Goal: Task Accomplishment & Management: Complete application form

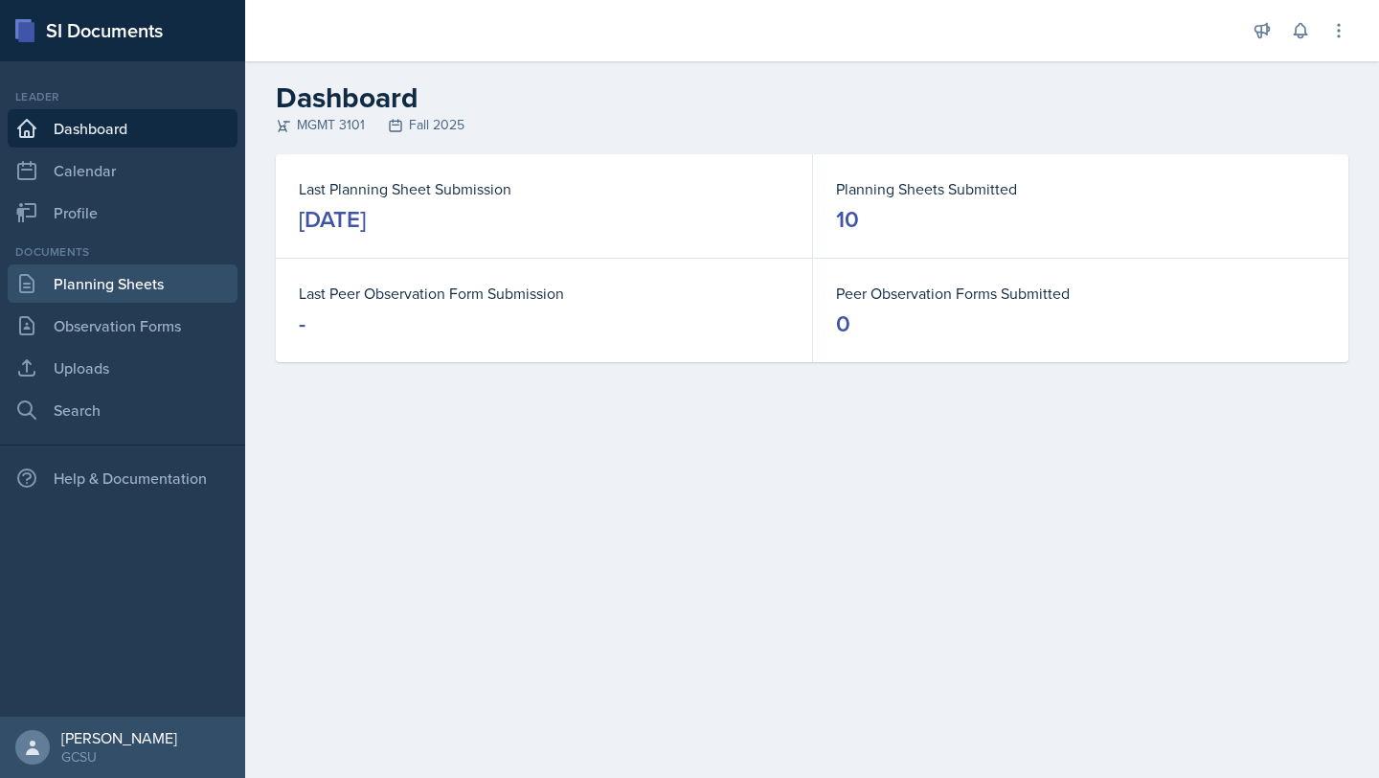
click at [132, 270] on link "Planning Sheets" at bounding box center [123, 283] width 230 height 38
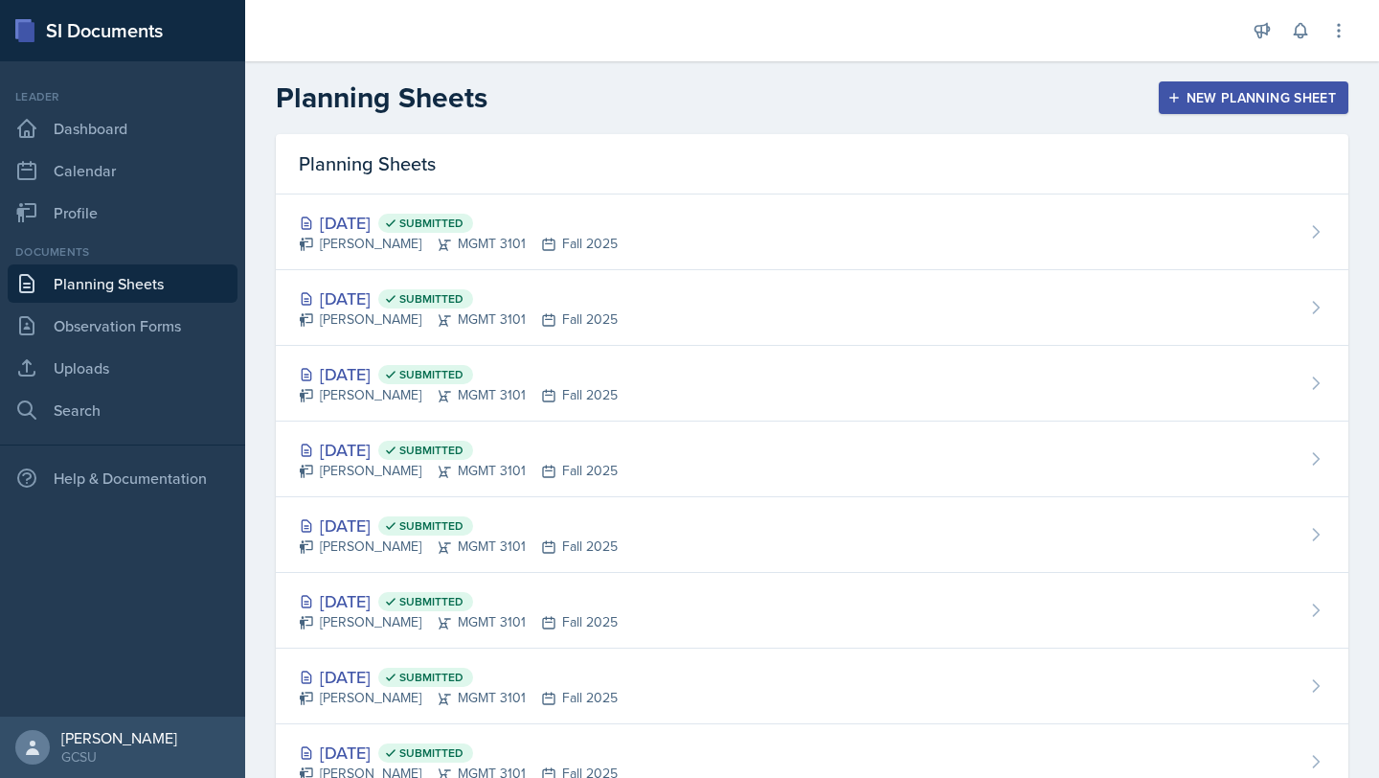
click at [1201, 105] on div "New Planning Sheet" at bounding box center [1253, 97] width 165 height 15
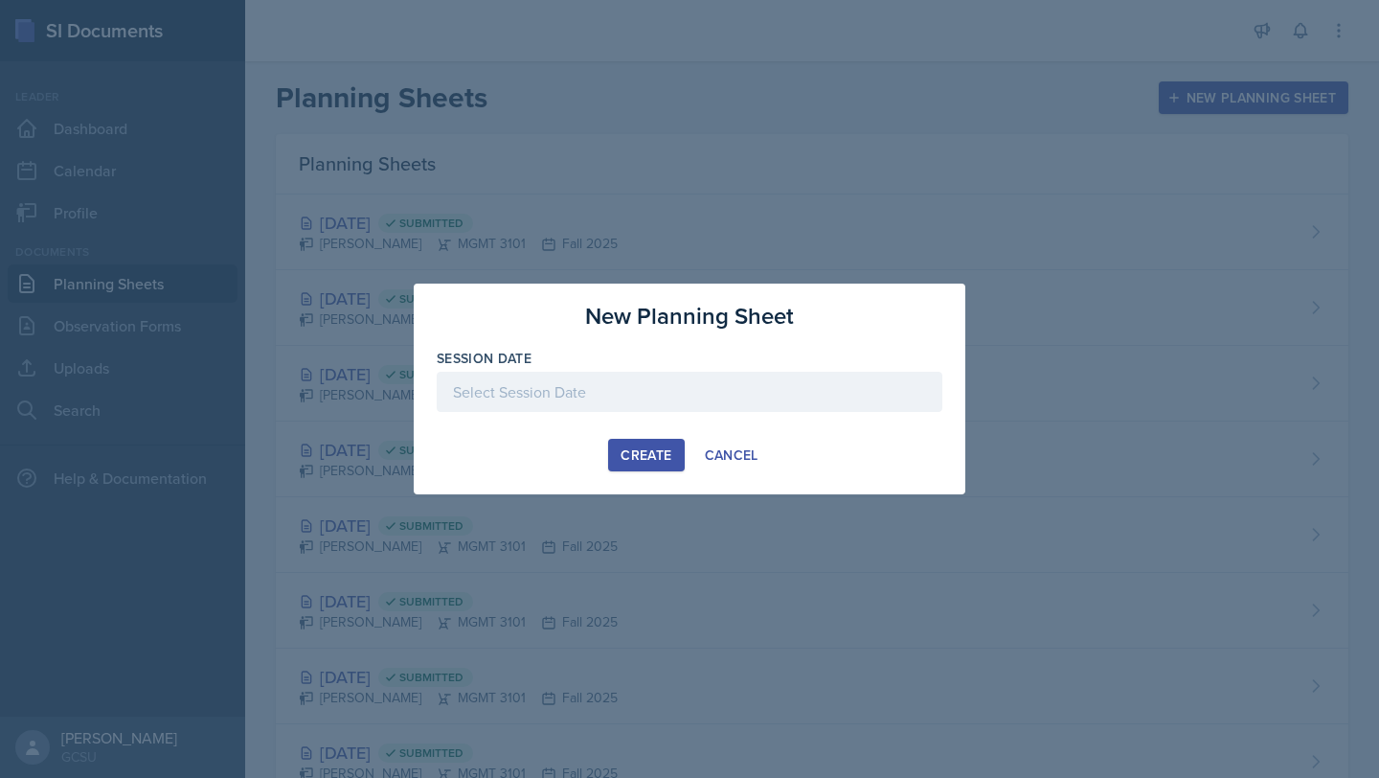
click at [605, 399] on div at bounding box center [690, 392] width 506 height 40
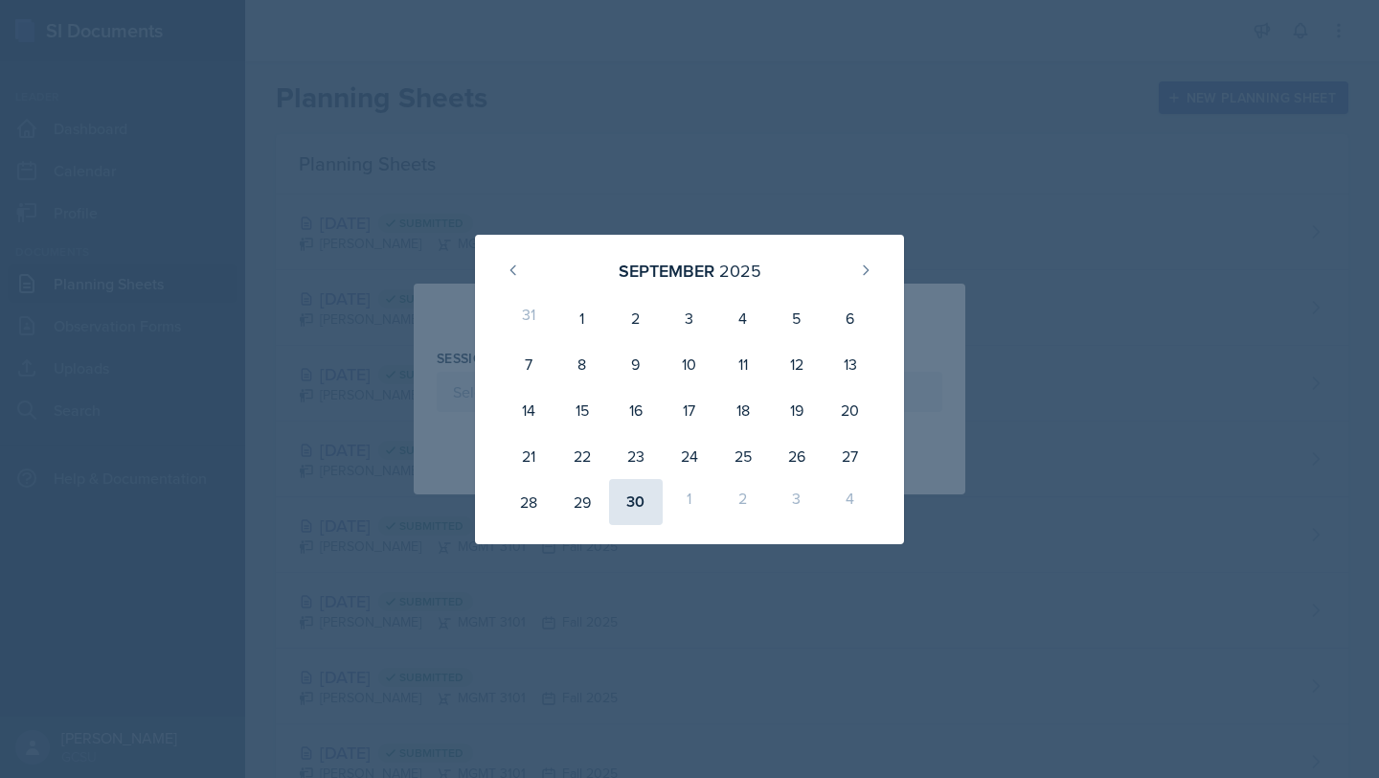
click at [629, 510] on div "30" at bounding box center [636, 502] width 54 height 46
type input "[DATE]"
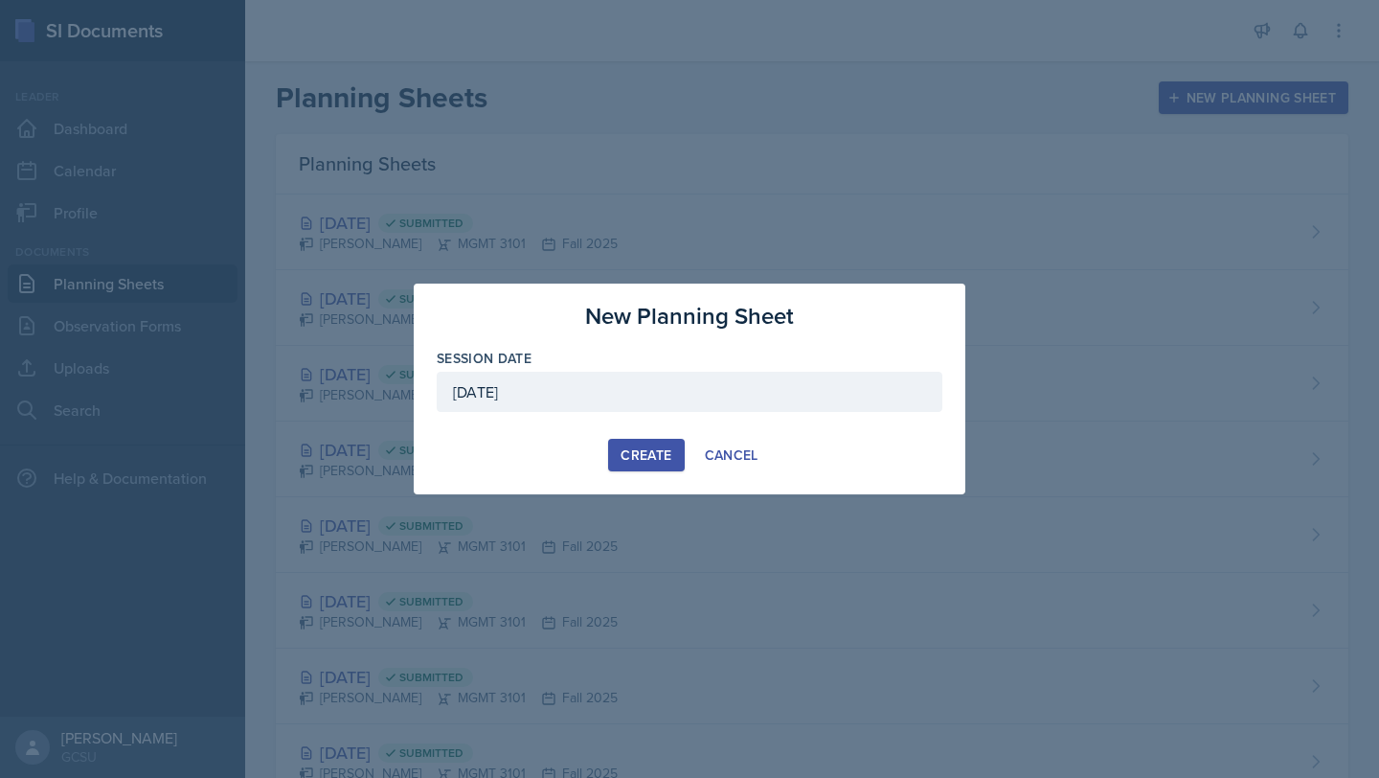
click at [629, 453] on div "Create" at bounding box center [646, 454] width 51 height 15
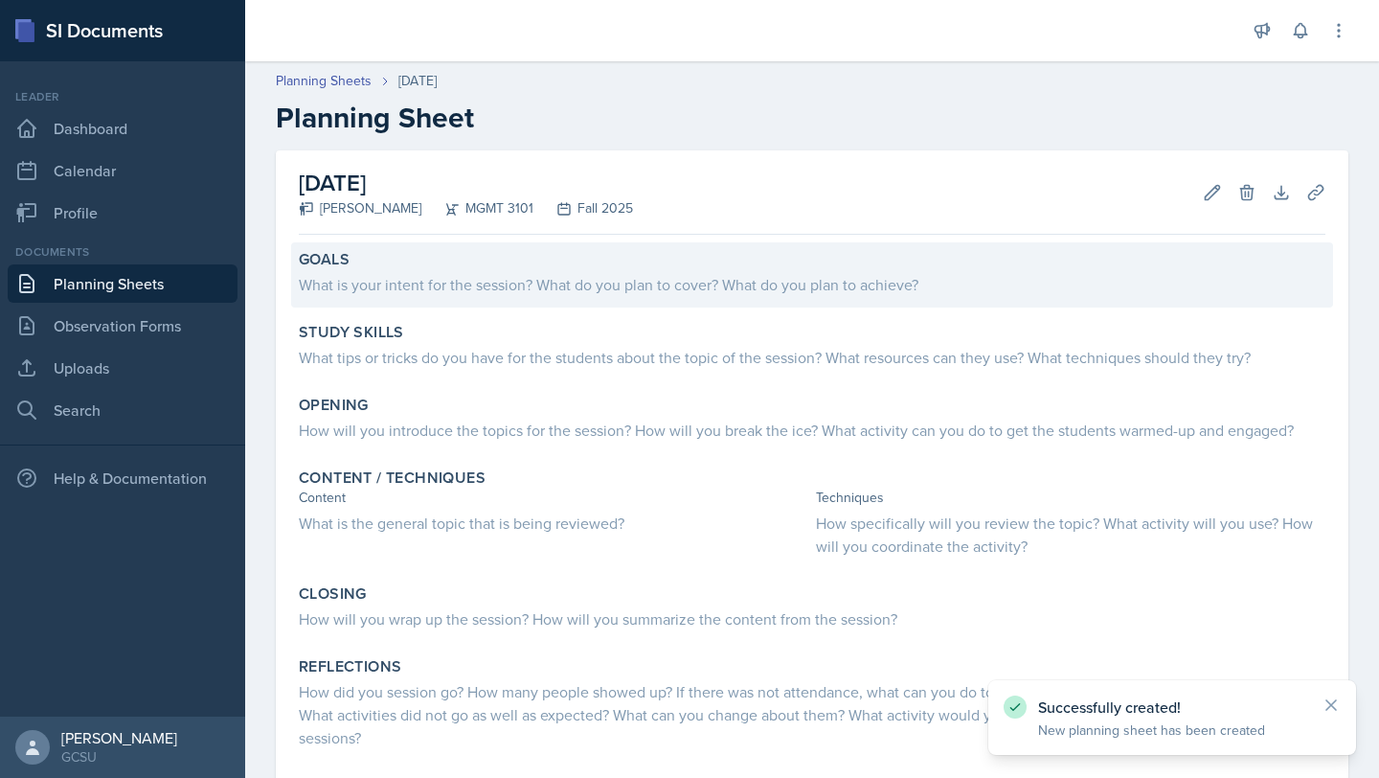
click at [426, 274] on div "What is your intent for the session? What do you plan to cover? What do you pla…" at bounding box center [812, 284] width 1027 height 23
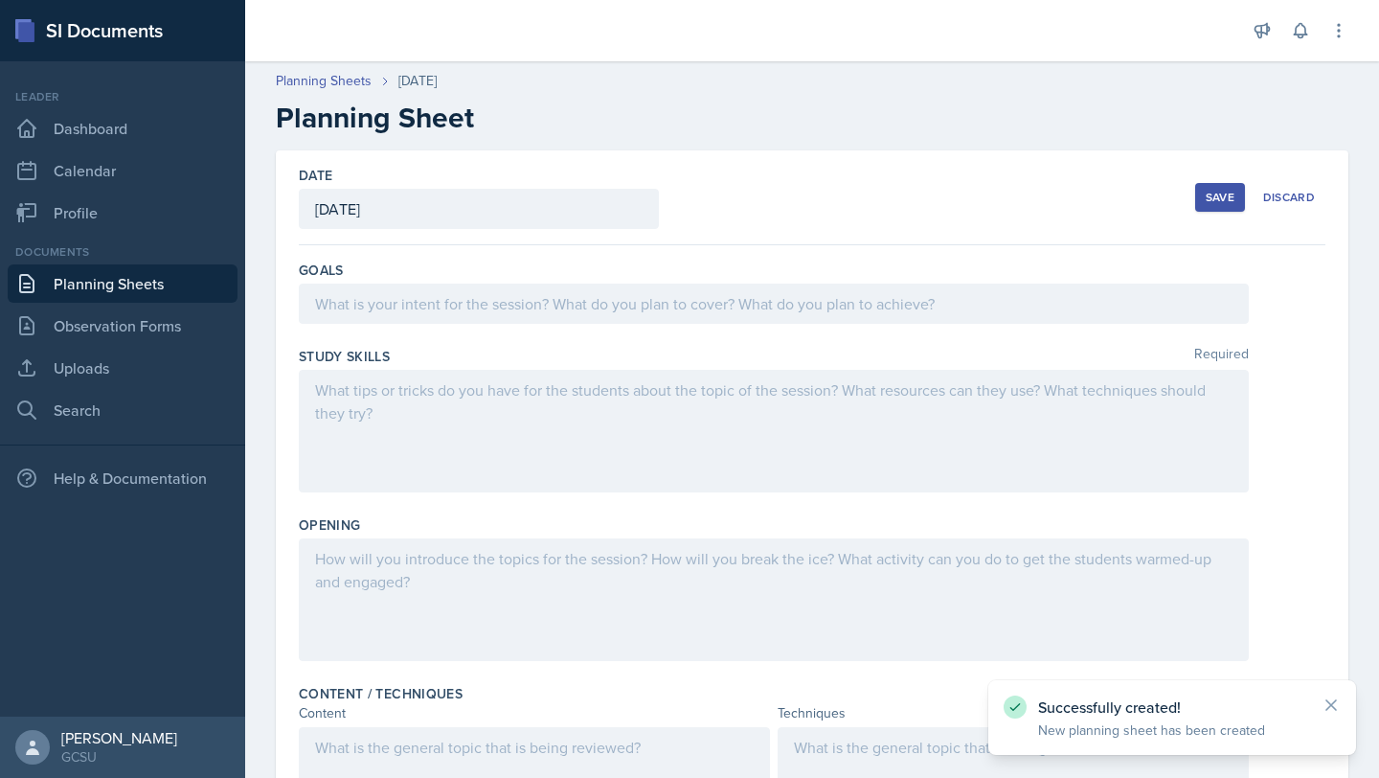
click at [439, 288] on div at bounding box center [774, 304] width 950 height 40
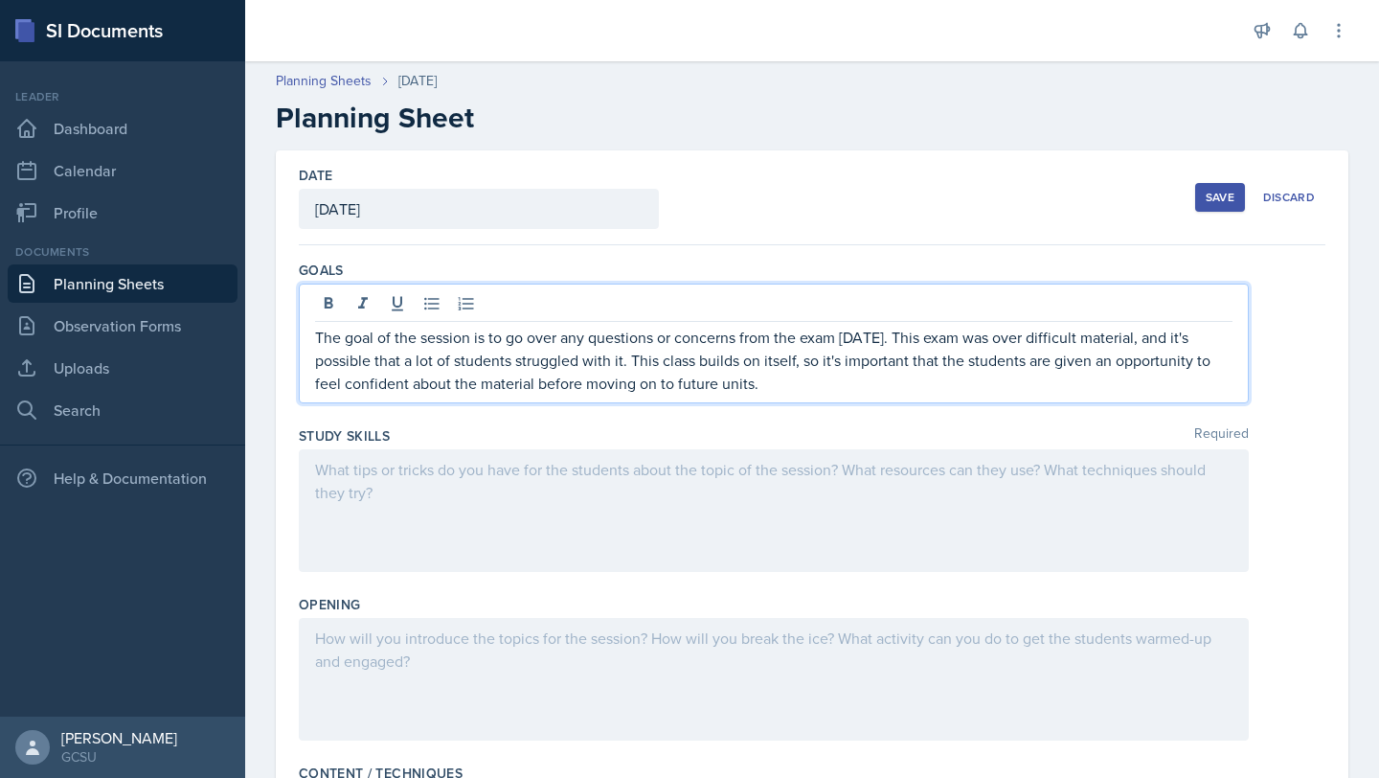
click at [363, 500] on div at bounding box center [774, 510] width 950 height 123
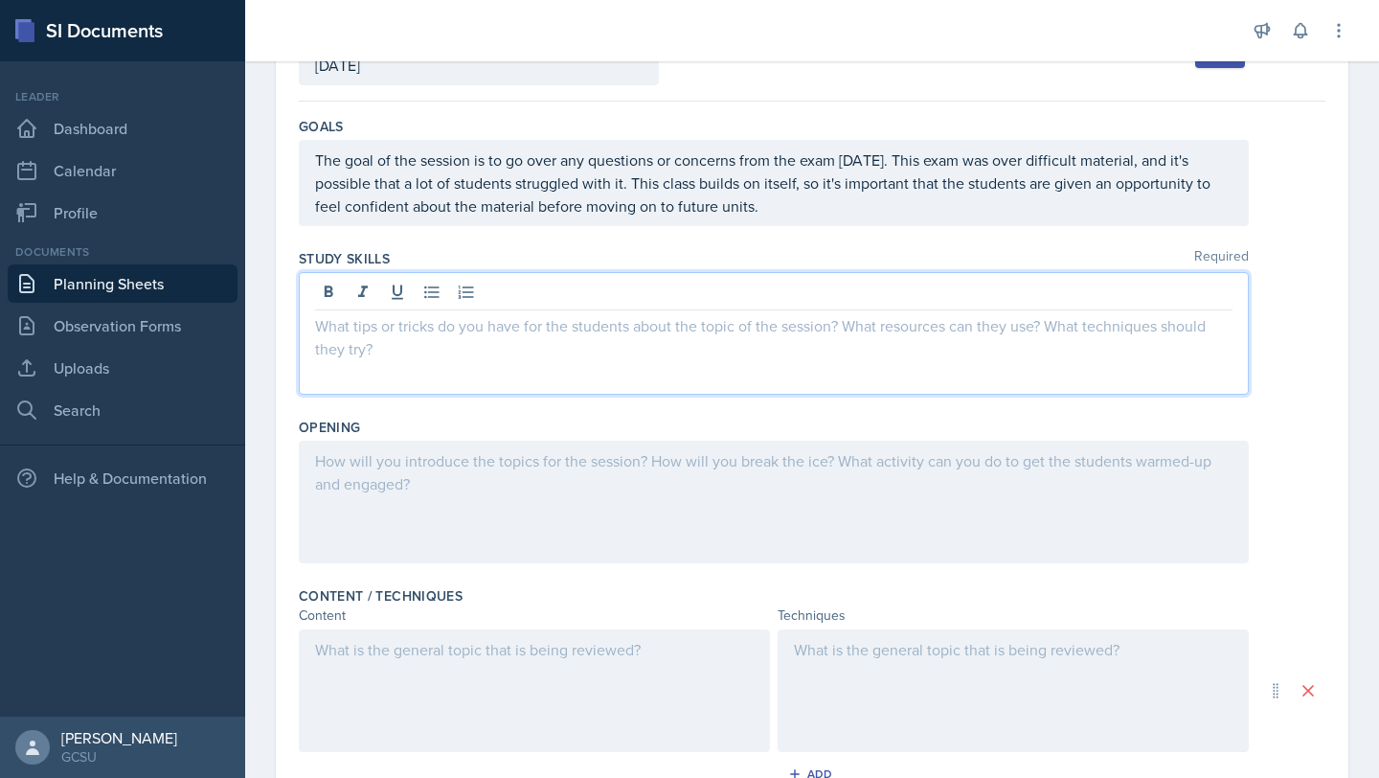
scroll to position [160, 0]
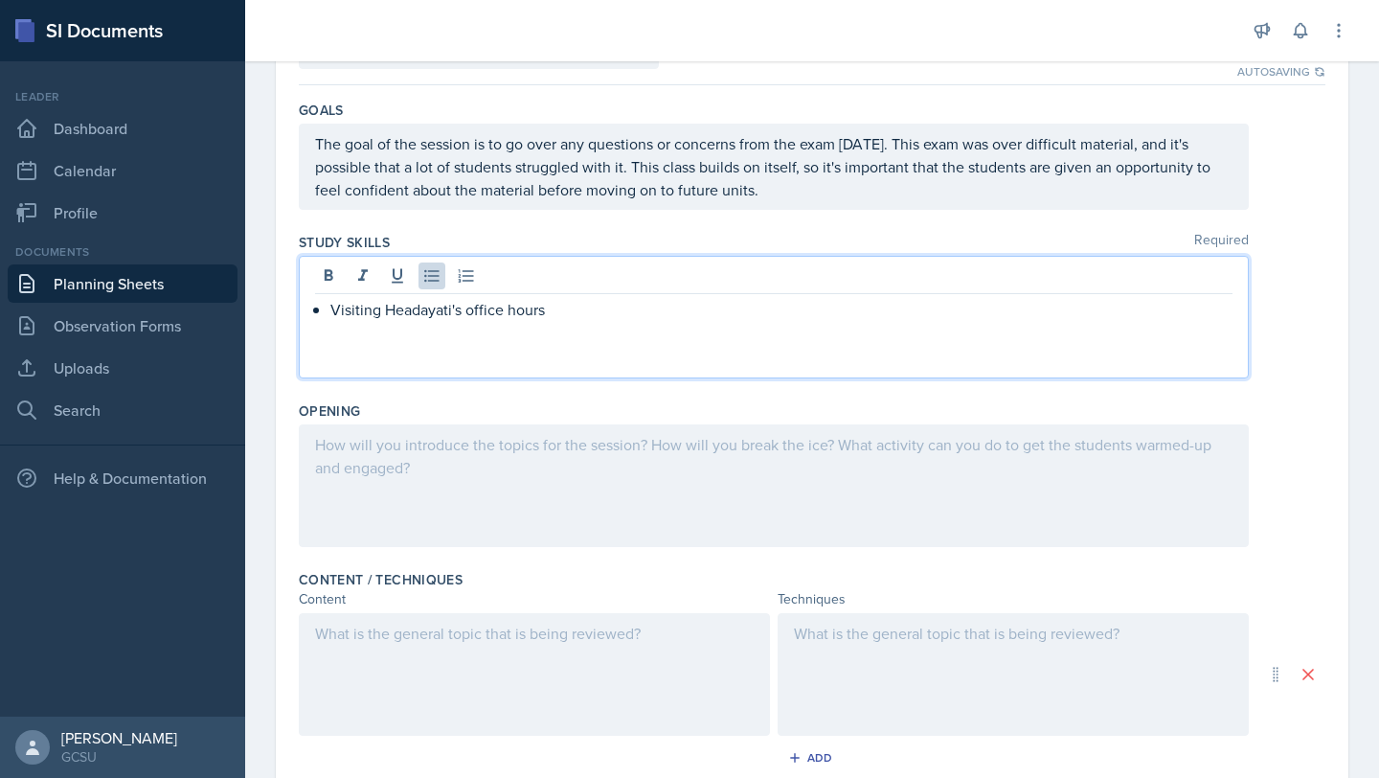
click at [379, 329] on div "Visiting Headayati's office hours" at bounding box center [774, 317] width 950 height 123
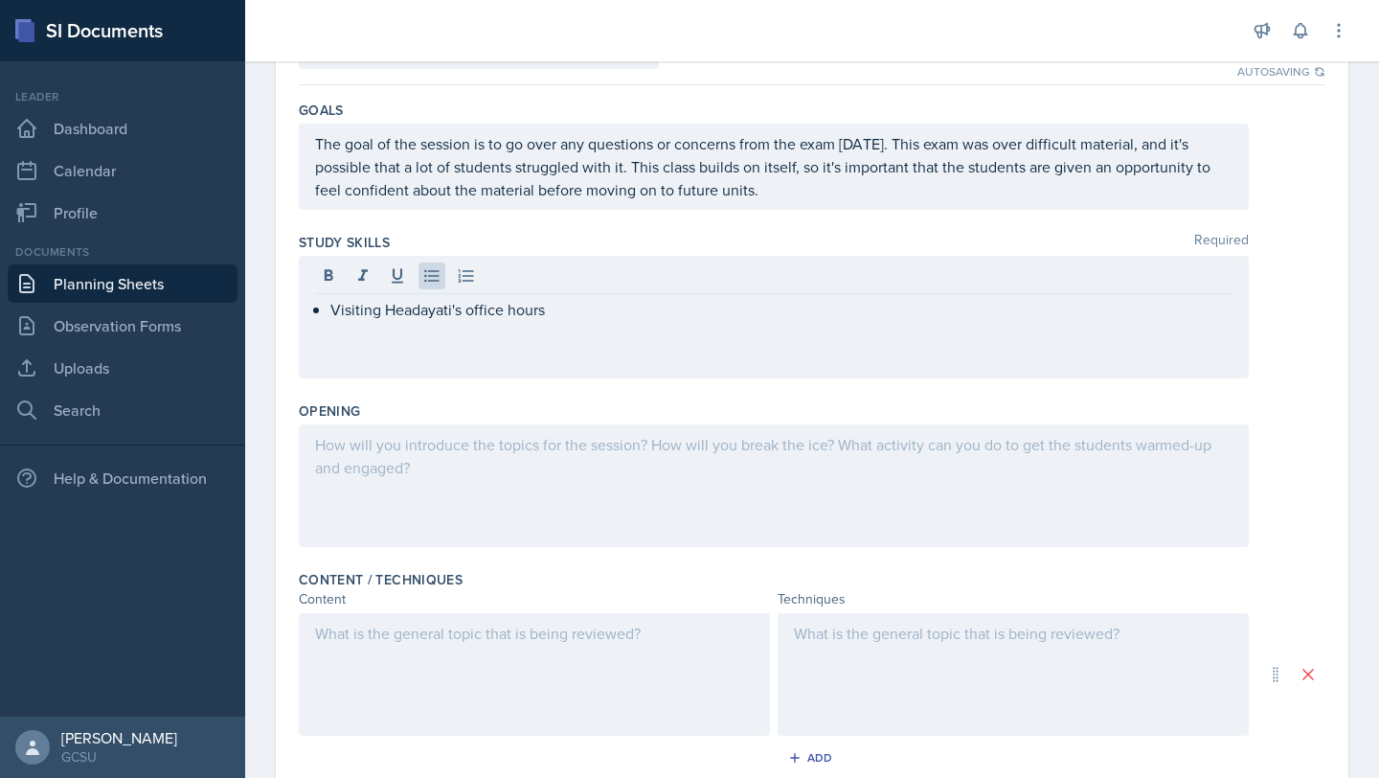
click at [379, 328] on div "Visiting Headayati's office hours" at bounding box center [774, 317] width 950 height 123
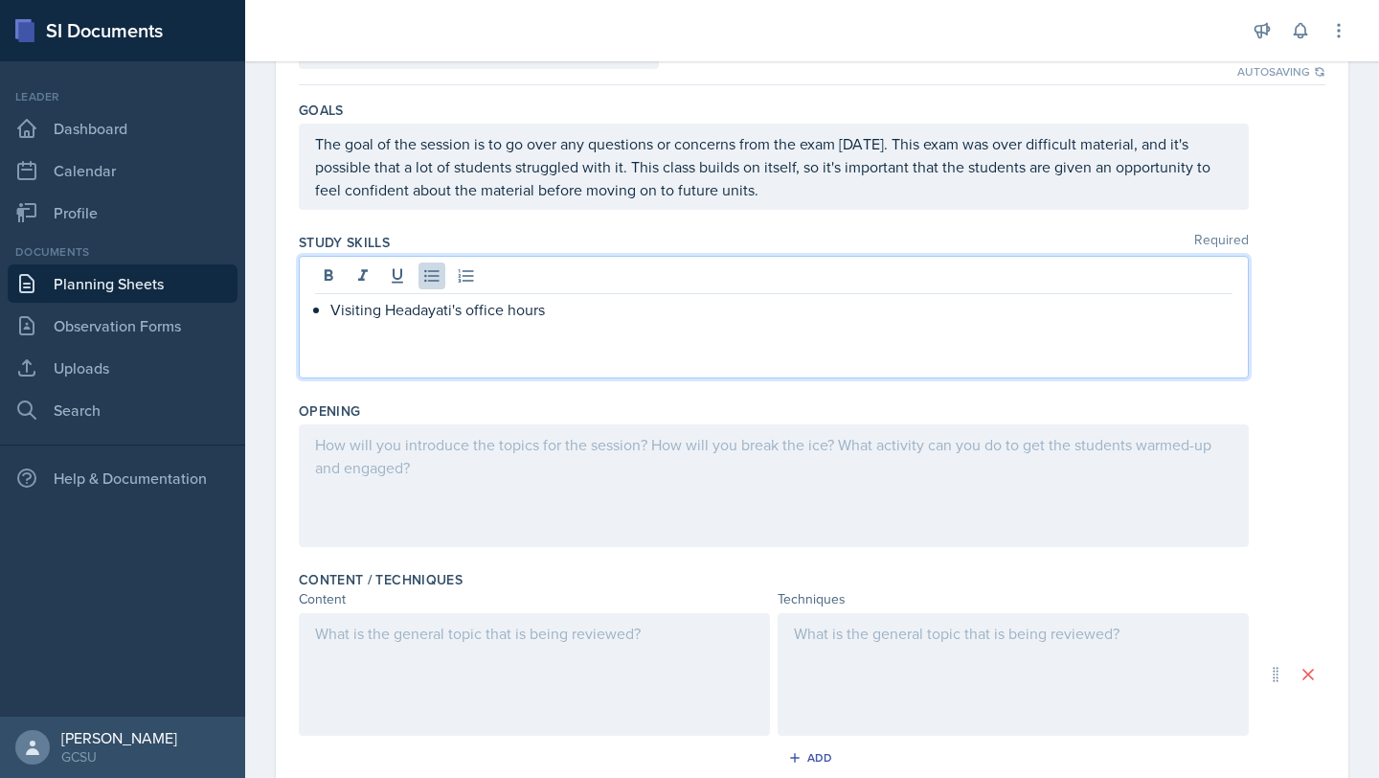
click at [376, 304] on p "Visiting Headayati's office hours" at bounding box center [781, 309] width 902 height 23
copy p "Visiting Headayati's office hours"
click at [707, 536] on div at bounding box center [774, 485] width 950 height 123
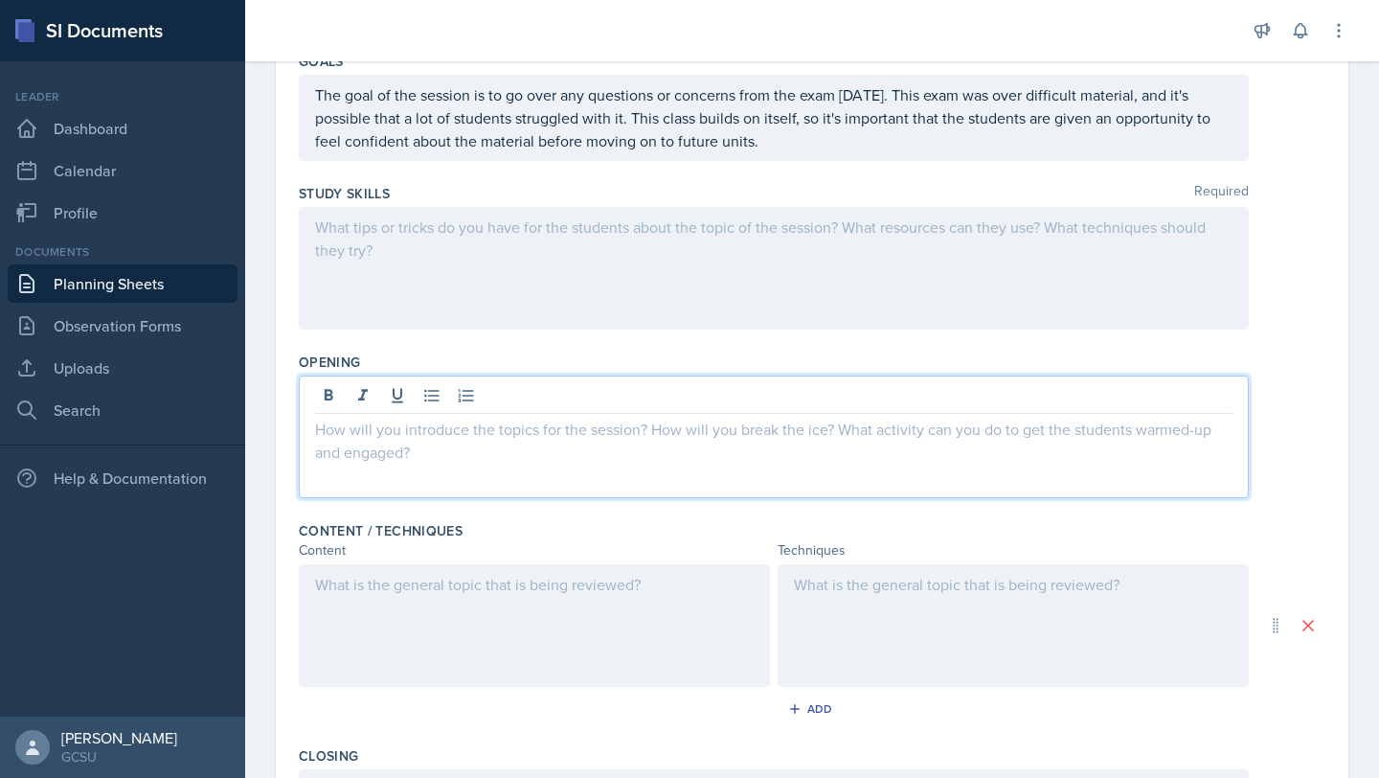
scroll to position [213, 0]
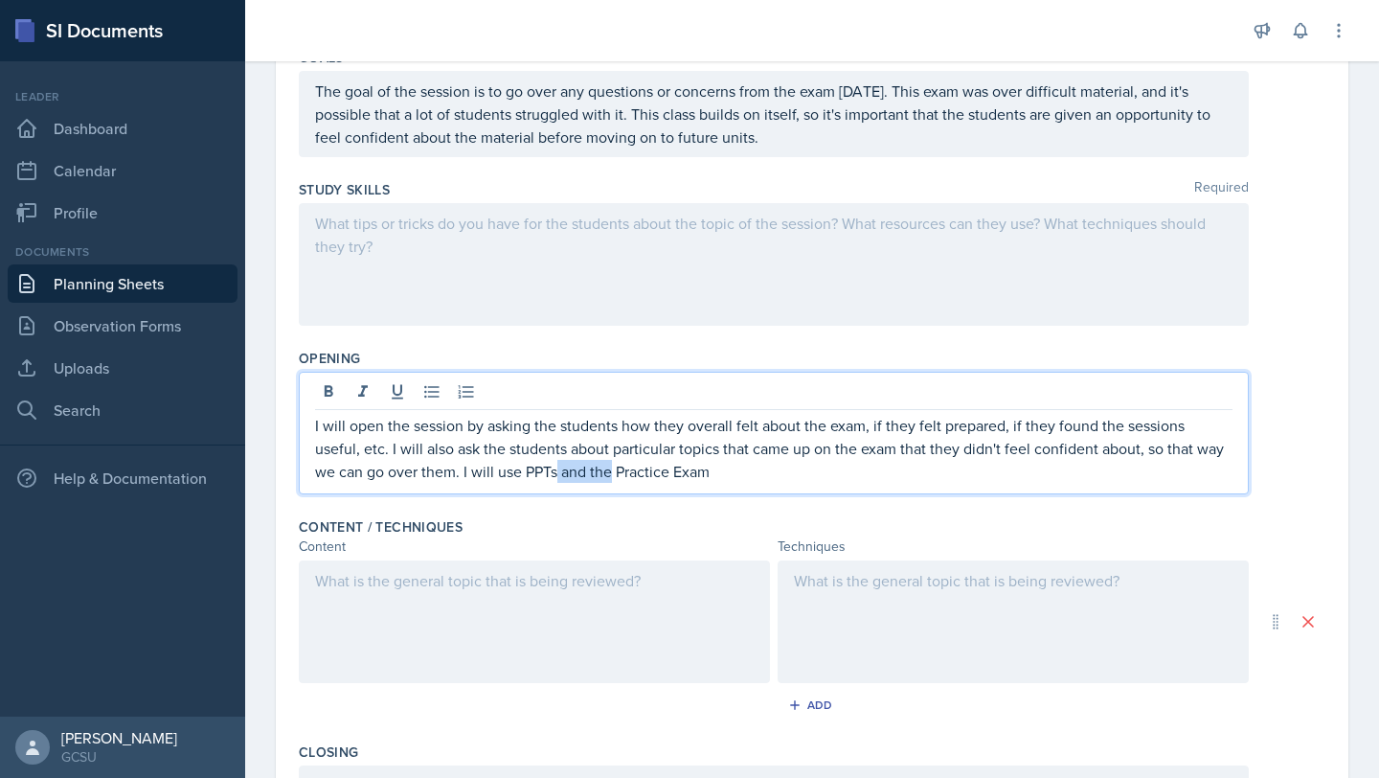
drag, startPoint x: 557, startPoint y: 465, endPoint x: 506, endPoint y: 465, distance: 51.7
click at [506, 465] on p "I will open the session by asking the students how they overall felt about the …" at bounding box center [774, 448] width 918 height 69
click at [544, 471] on p "I will open the session by asking the students how they overall felt about the …" at bounding box center [774, 448] width 918 height 69
click at [599, 472] on p "I will open the session by asking the students how they overall felt about the …" at bounding box center [774, 448] width 918 height 69
click at [648, 479] on p "I will open the session by asking the students how they overall felt about the …" at bounding box center [774, 448] width 918 height 69
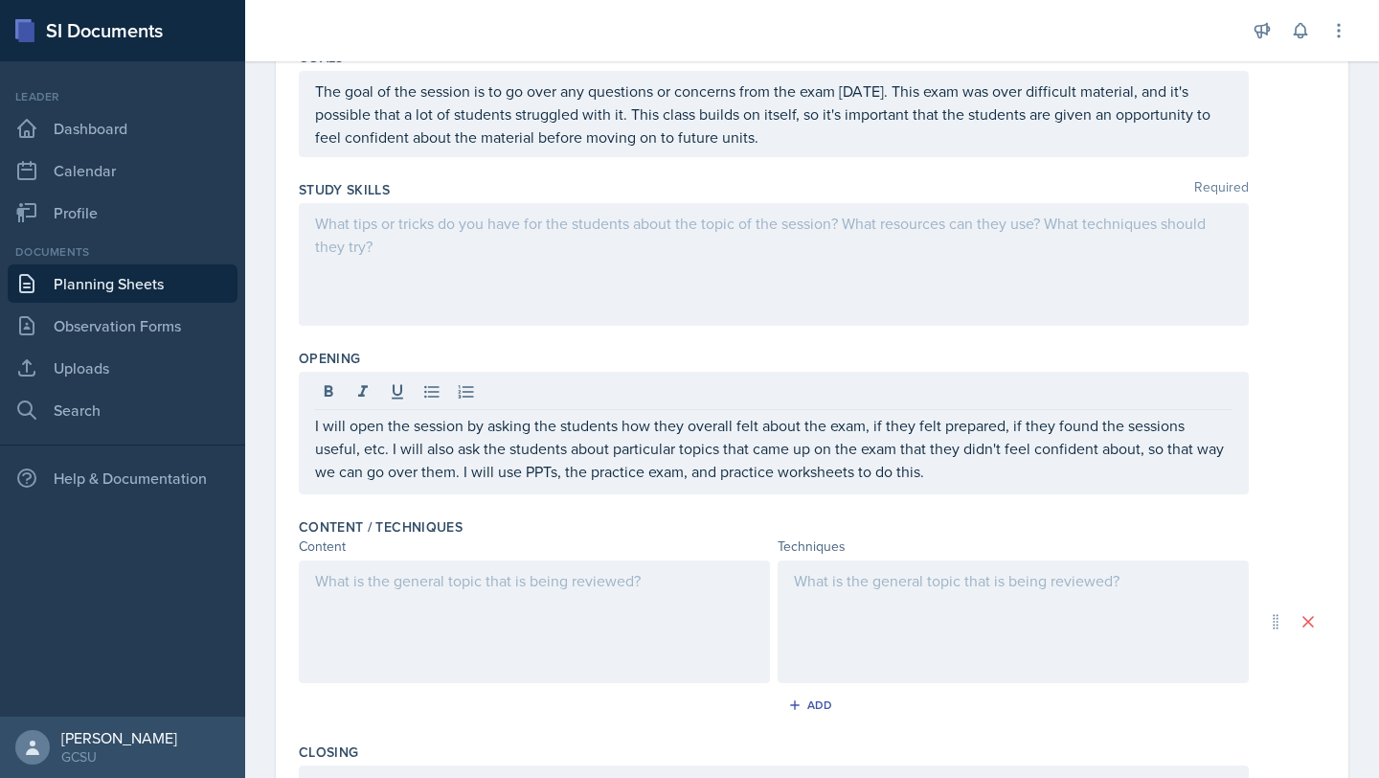
click at [535, 614] on div at bounding box center [534, 621] width 471 height 123
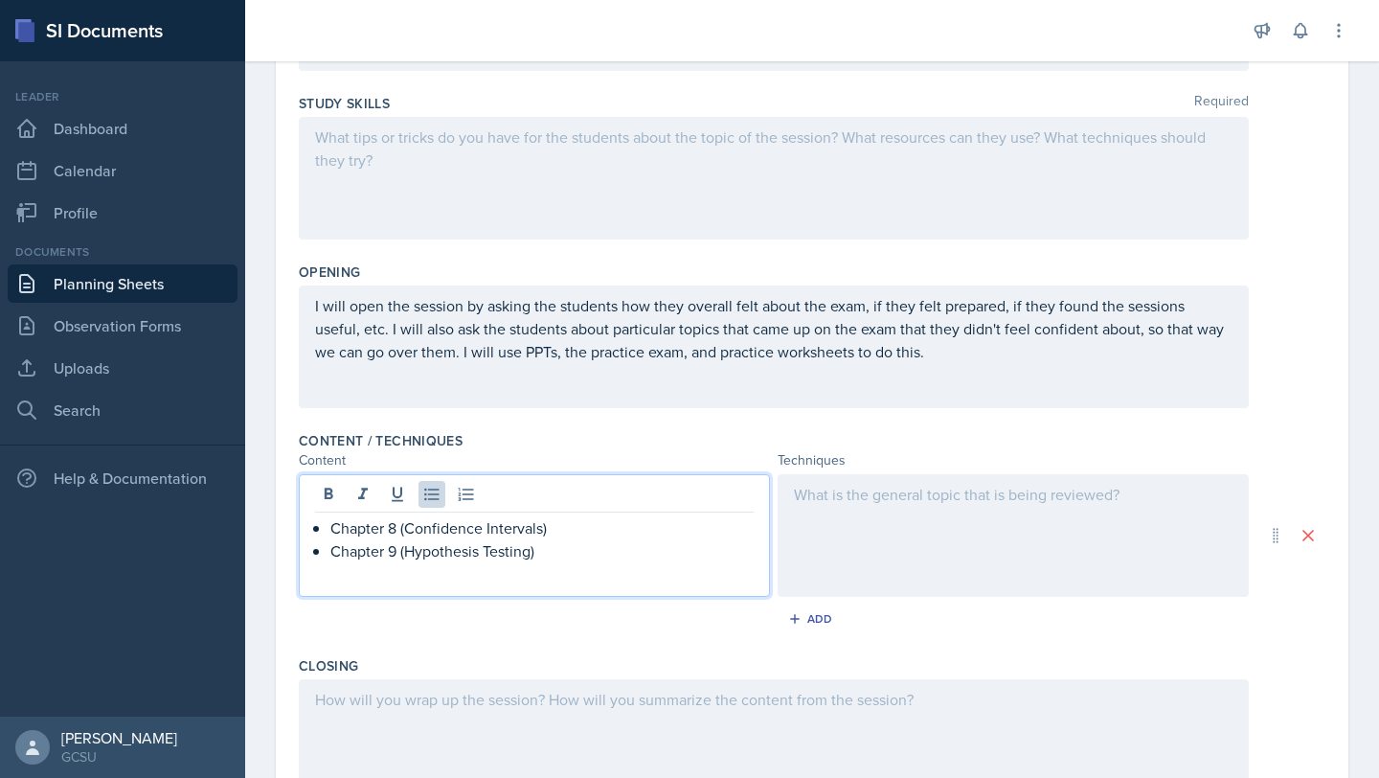
click at [801, 523] on div at bounding box center [1013, 535] width 471 height 123
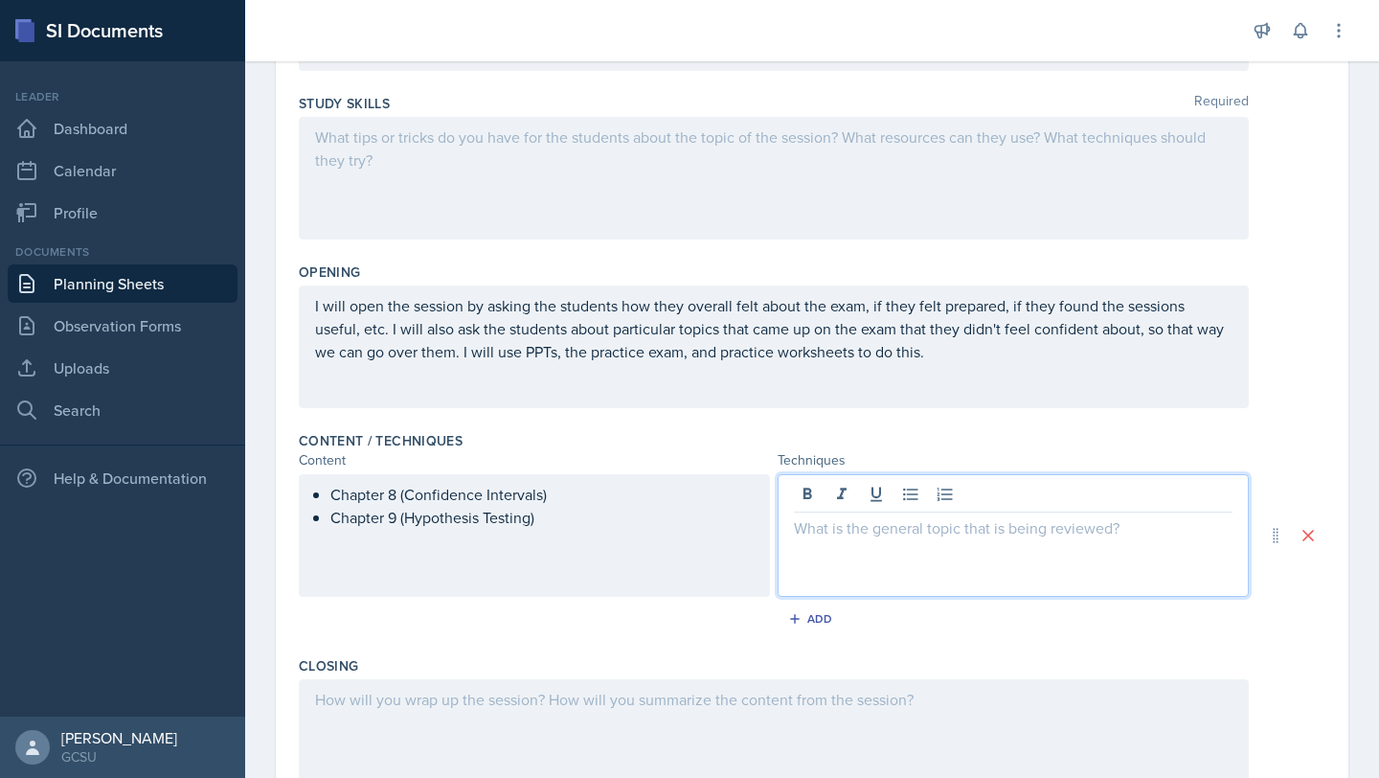
scroll to position [332, 0]
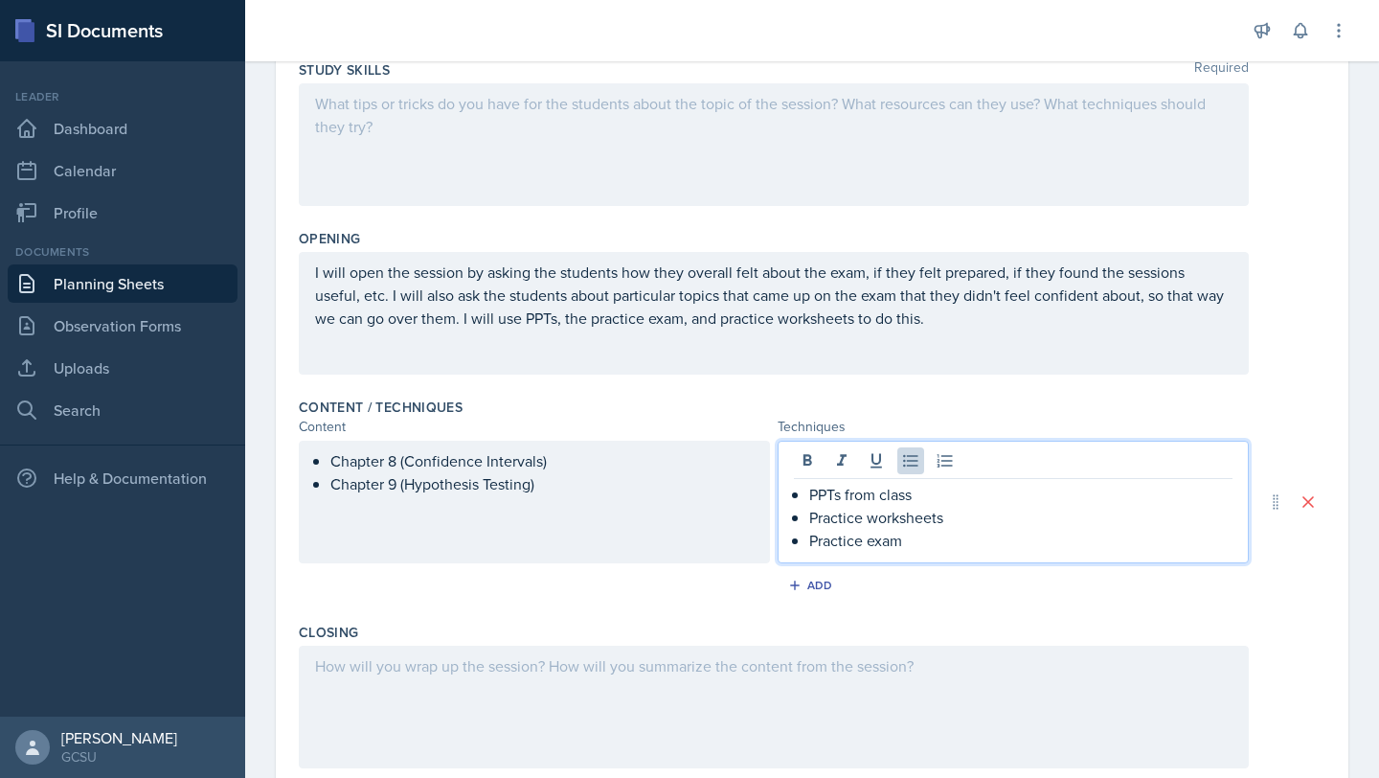
click at [617, 185] on div at bounding box center [774, 144] width 950 height 123
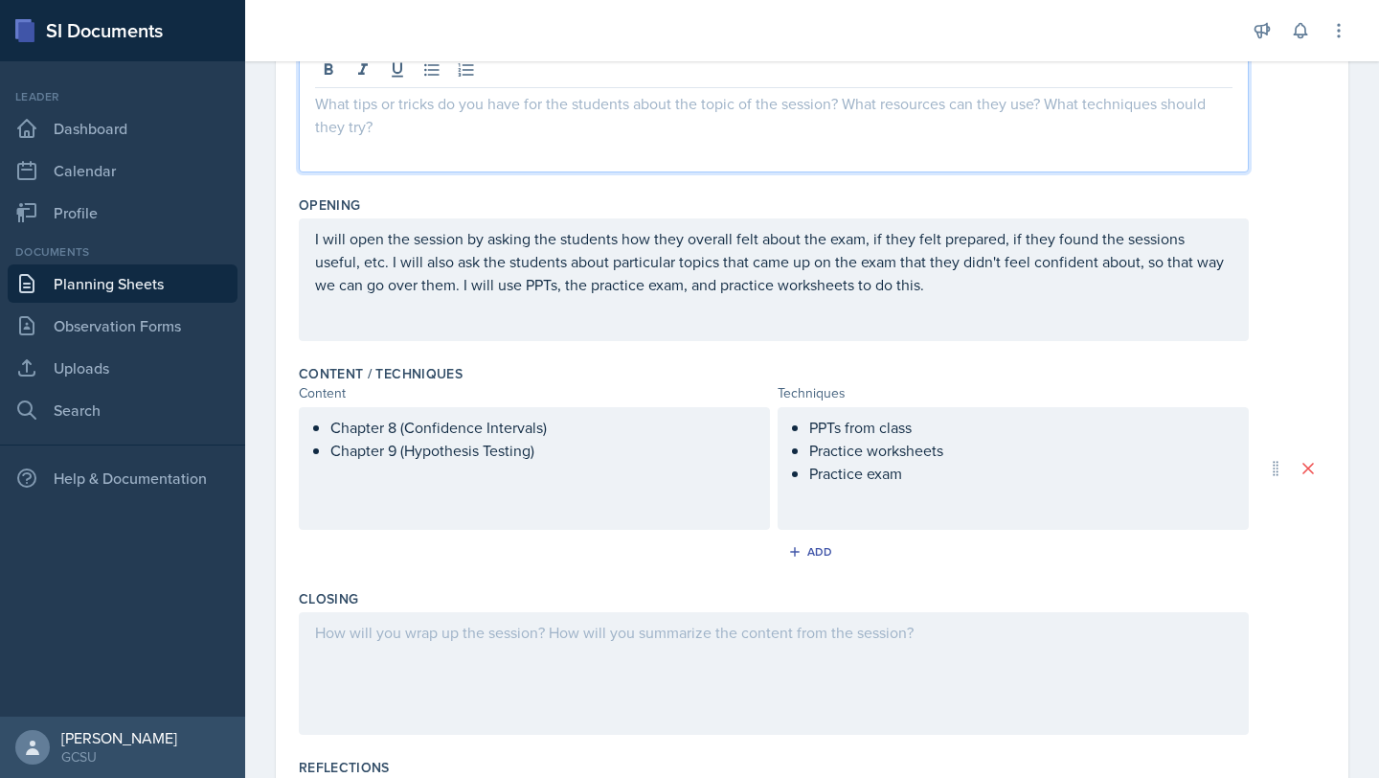
scroll to position [258, 0]
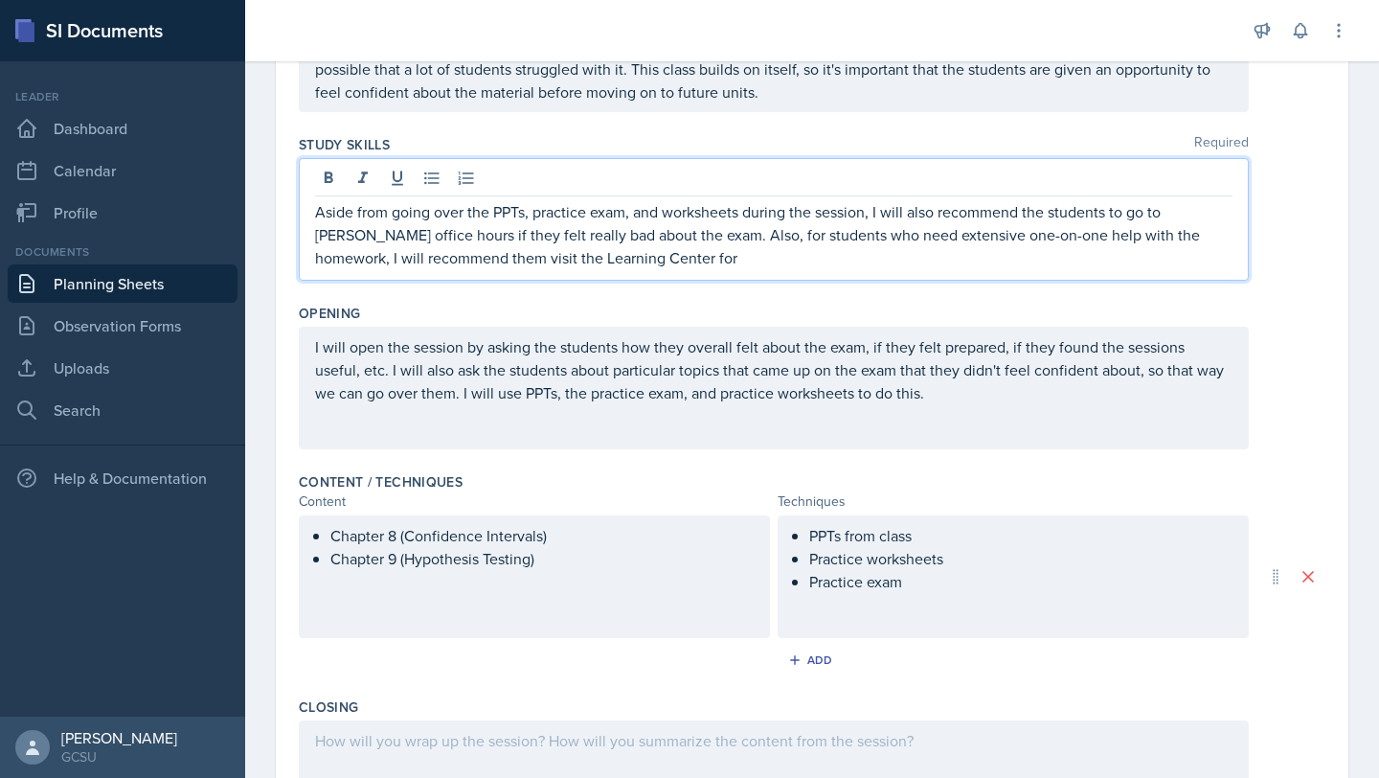
click at [933, 231] on p "Aside from going over the PPTs, practice exam, and worksheets during the sessio…" at bounding box center [774, 234] width 918 height 69
click at [871, 253] on p "Aside from going over the PPTs, practice exam, and worksheets during the sessio…" at bounding box center [774, 234] width 918 height 69
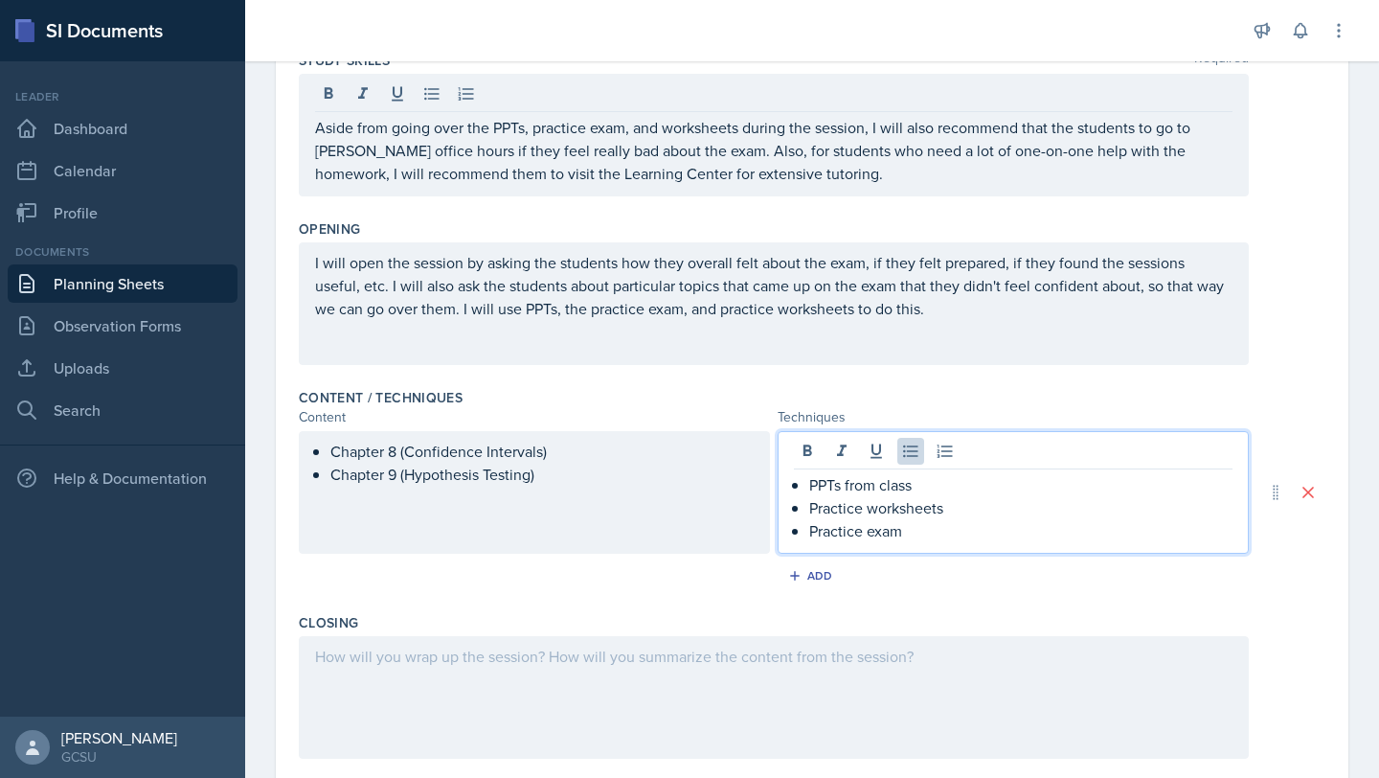
click at [933, 519] on p "Practice exam" at bounding box center [1020, 530] width 423 height 23
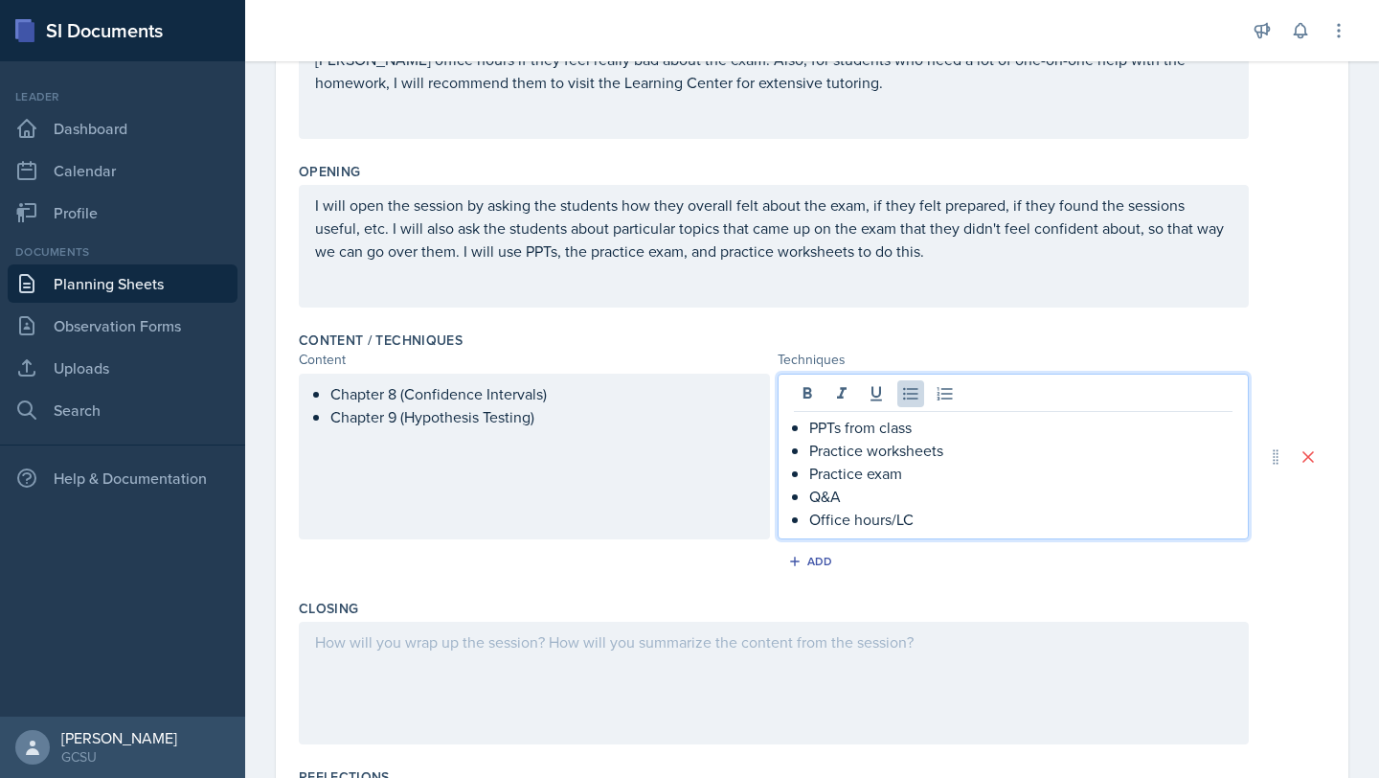
click at [730, 710] on div at bounding box center [774, 683] width 950 height 123
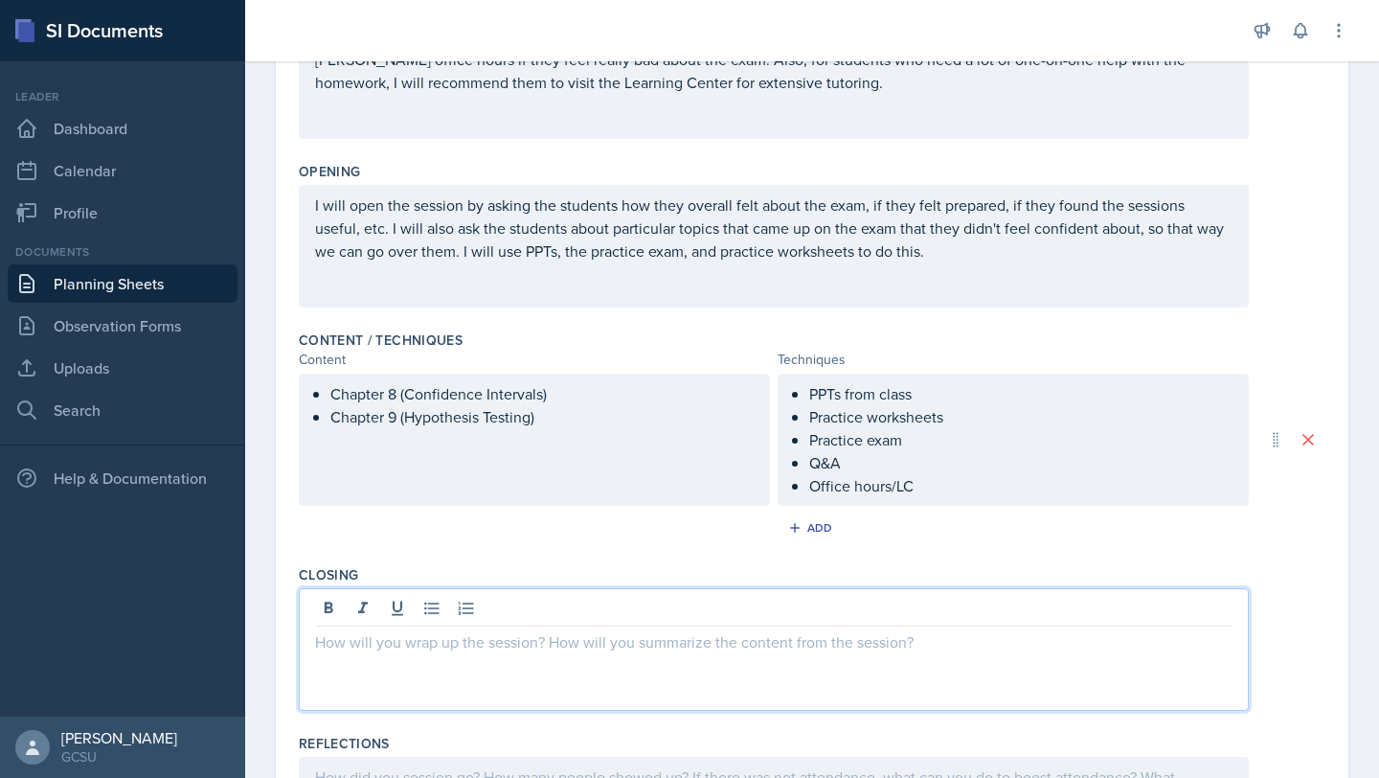
scroll to position [433, 0]
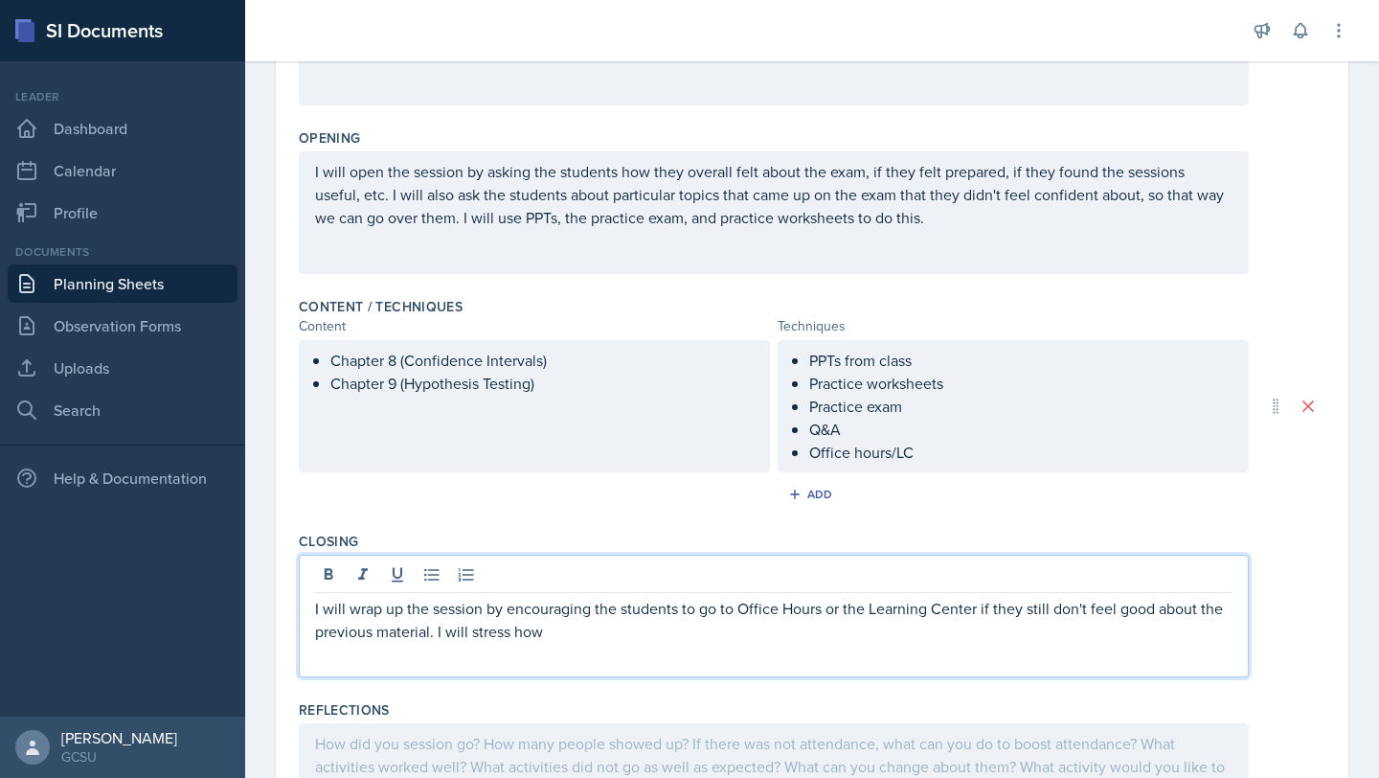
click at [600, 636] on p "I will wrap up the session by encouraging the students to go to Office Hours or…" at bounding box center [774, 620] width 918 height 46
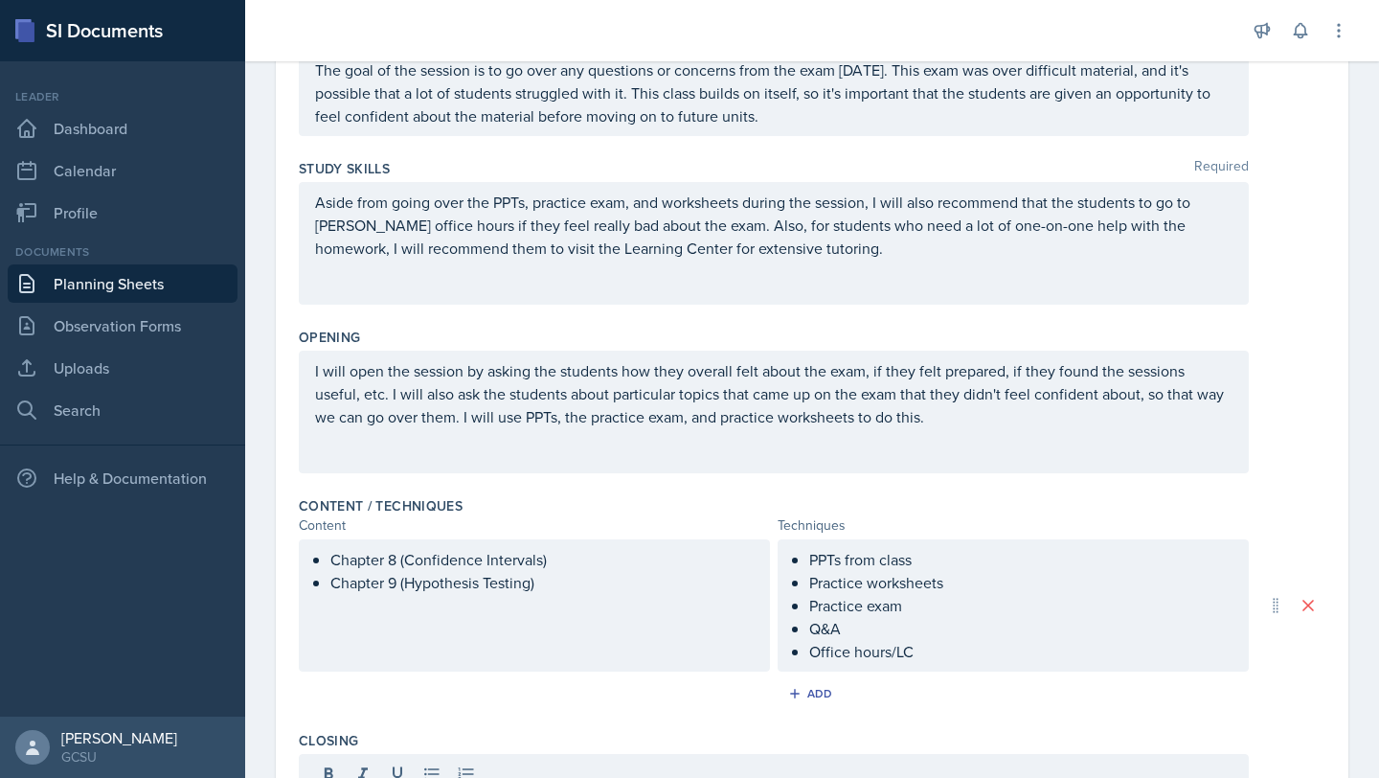
click at [566, 602] on div "Chapter 8 (Confidence Intervals) Chapter 9 (Hypothesis Testing)" at bounding box center [534, 605] width 471 height 132
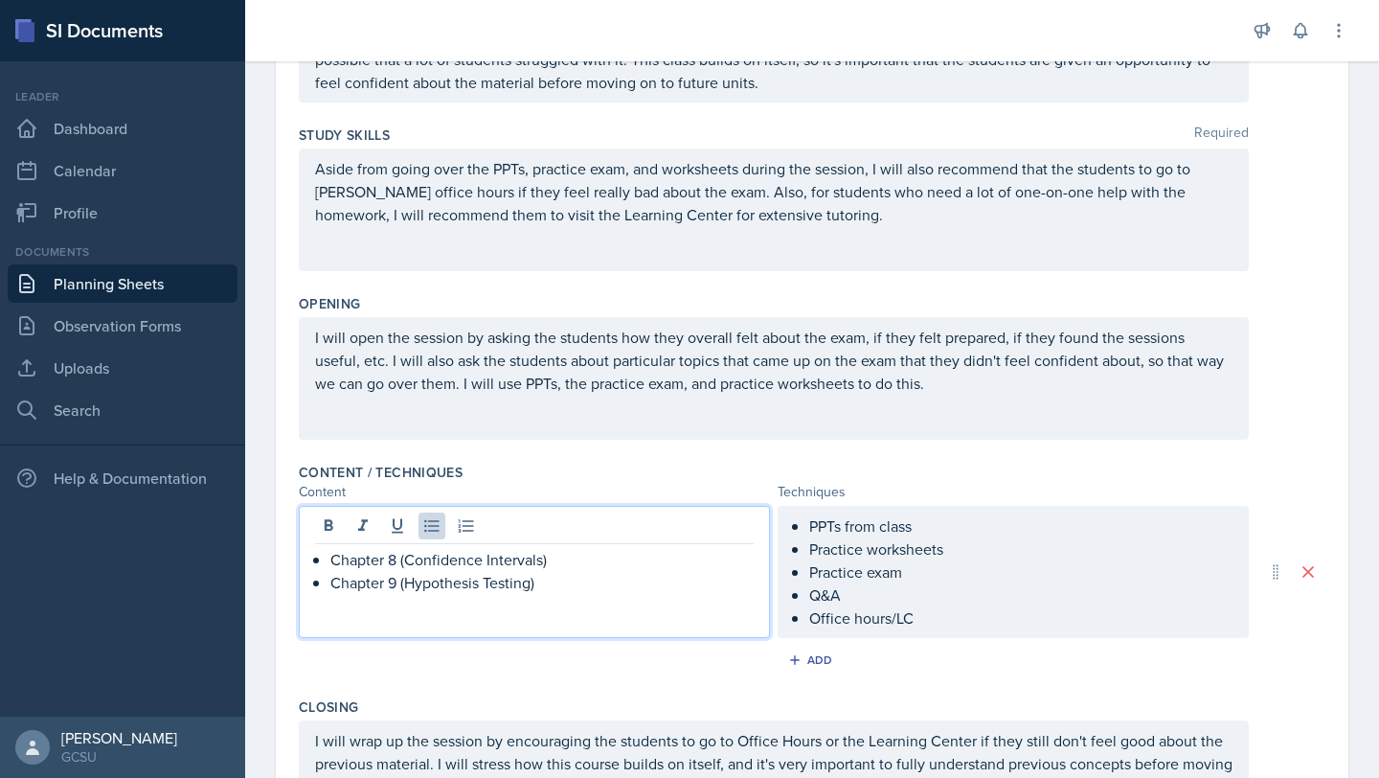
click at [574, 556] on p "Chapter 8 (Confidence Intervals)" at bounding box center [541, 559] width 423 height 23
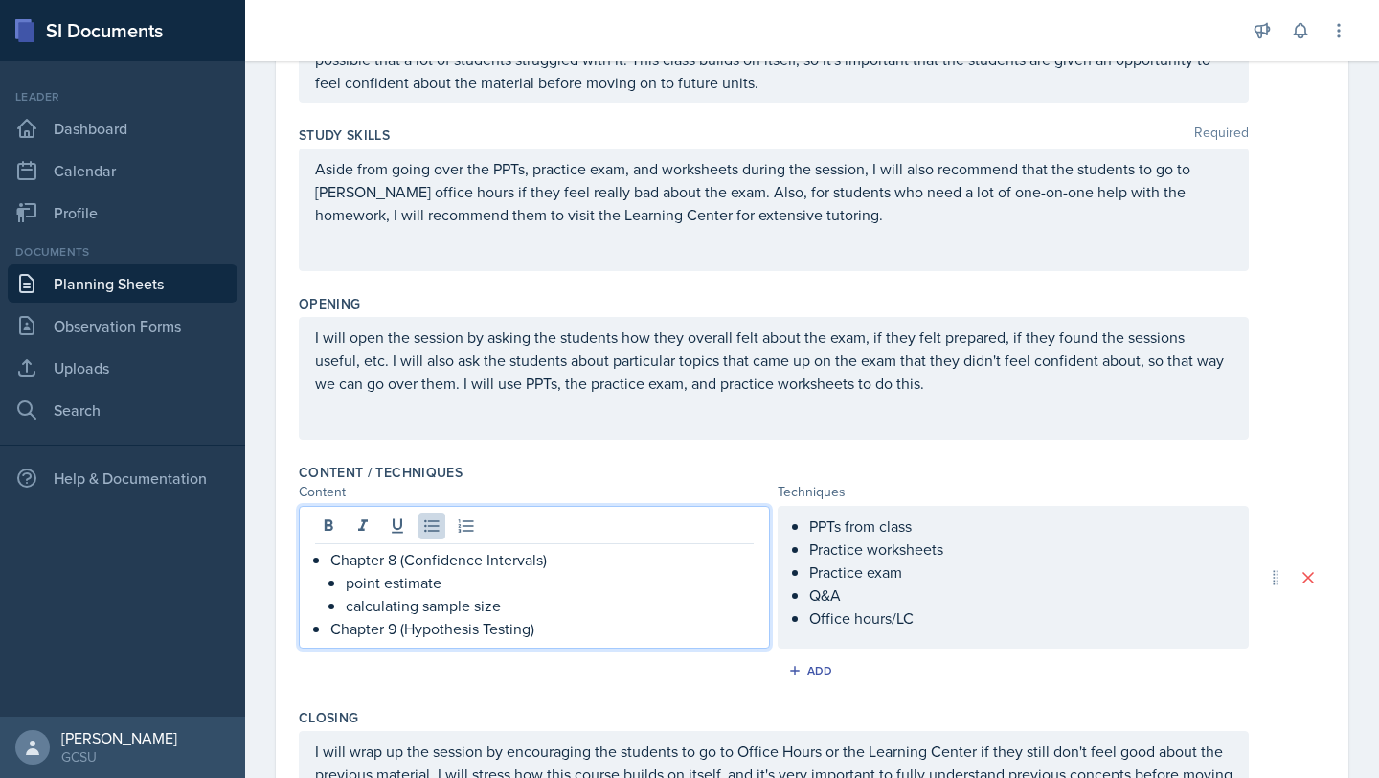
click at [577, 629] on p "Chapter 9 (Hypothesis Testing)" at bounding box center [541, 628] width 423 height 23
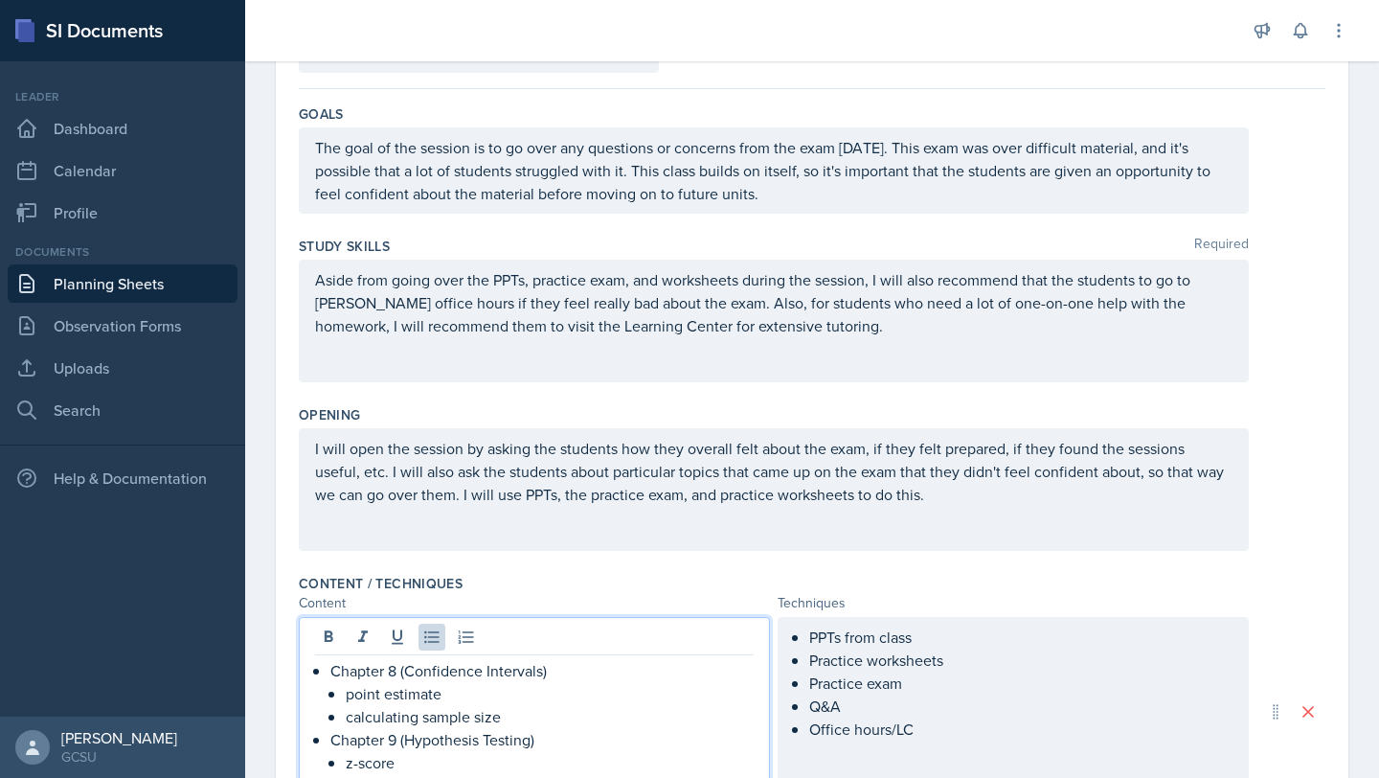
scroll to position [0, 0]
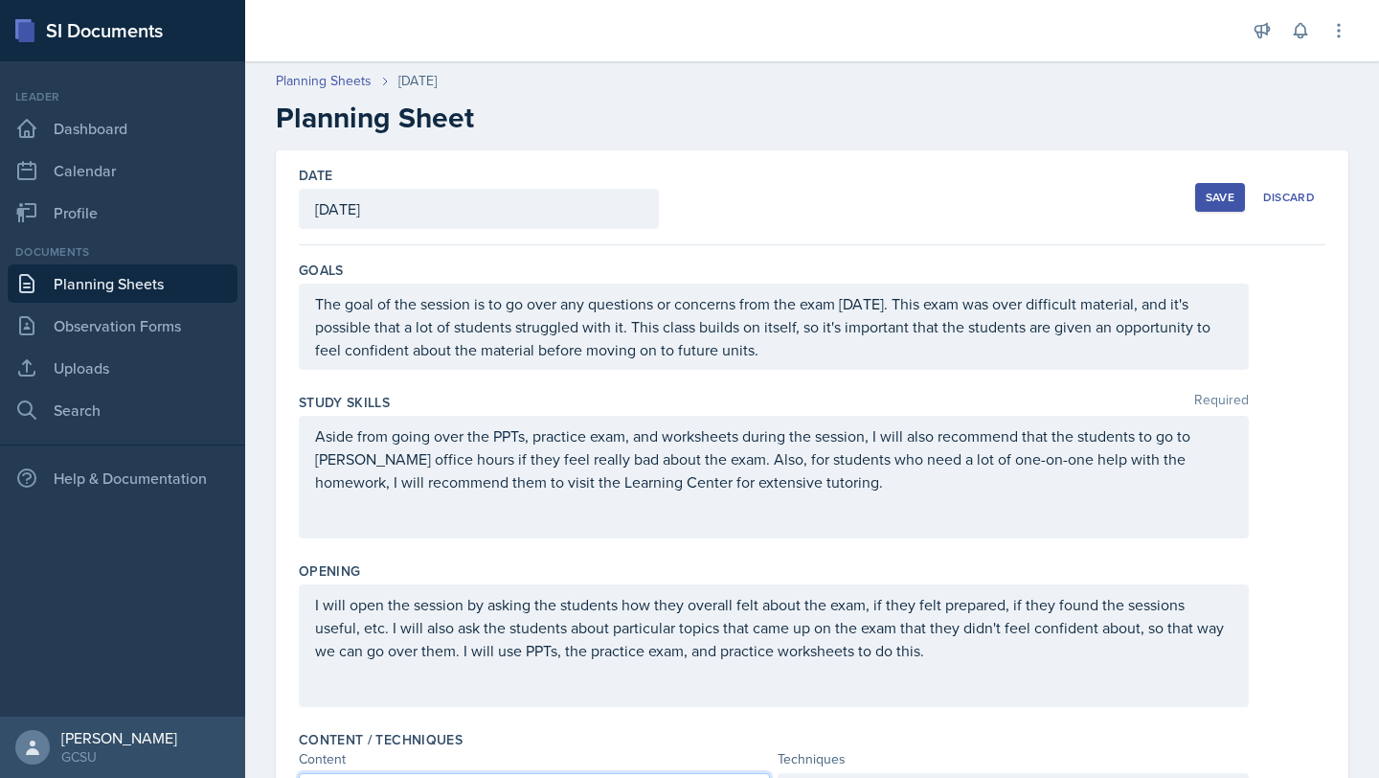
click at [1217, 195] on div "Save" at bounding box center [1220, 197] width 29 height 15
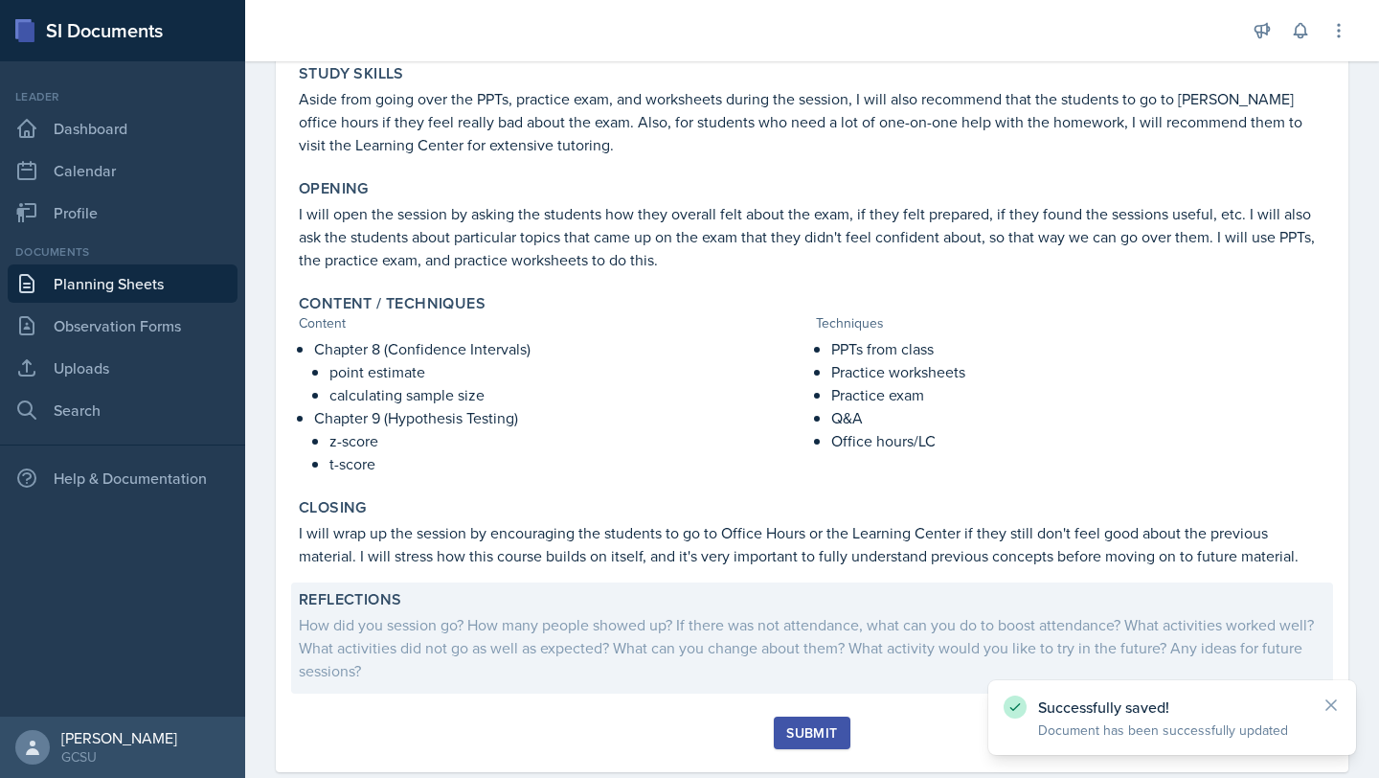
scroll to position [296, 0]
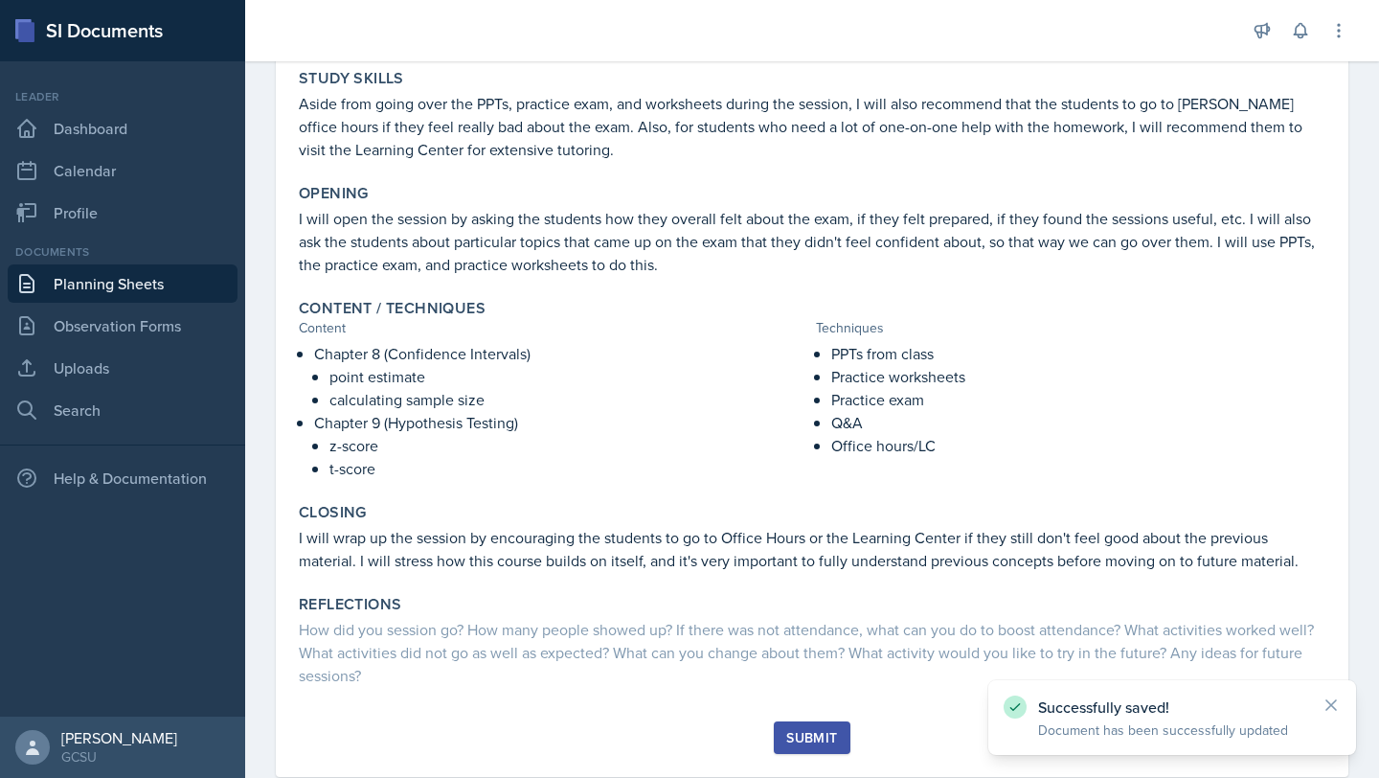
click at [815, 745] on div "Submit" at bounding box center [811, 737] width 51 height 15
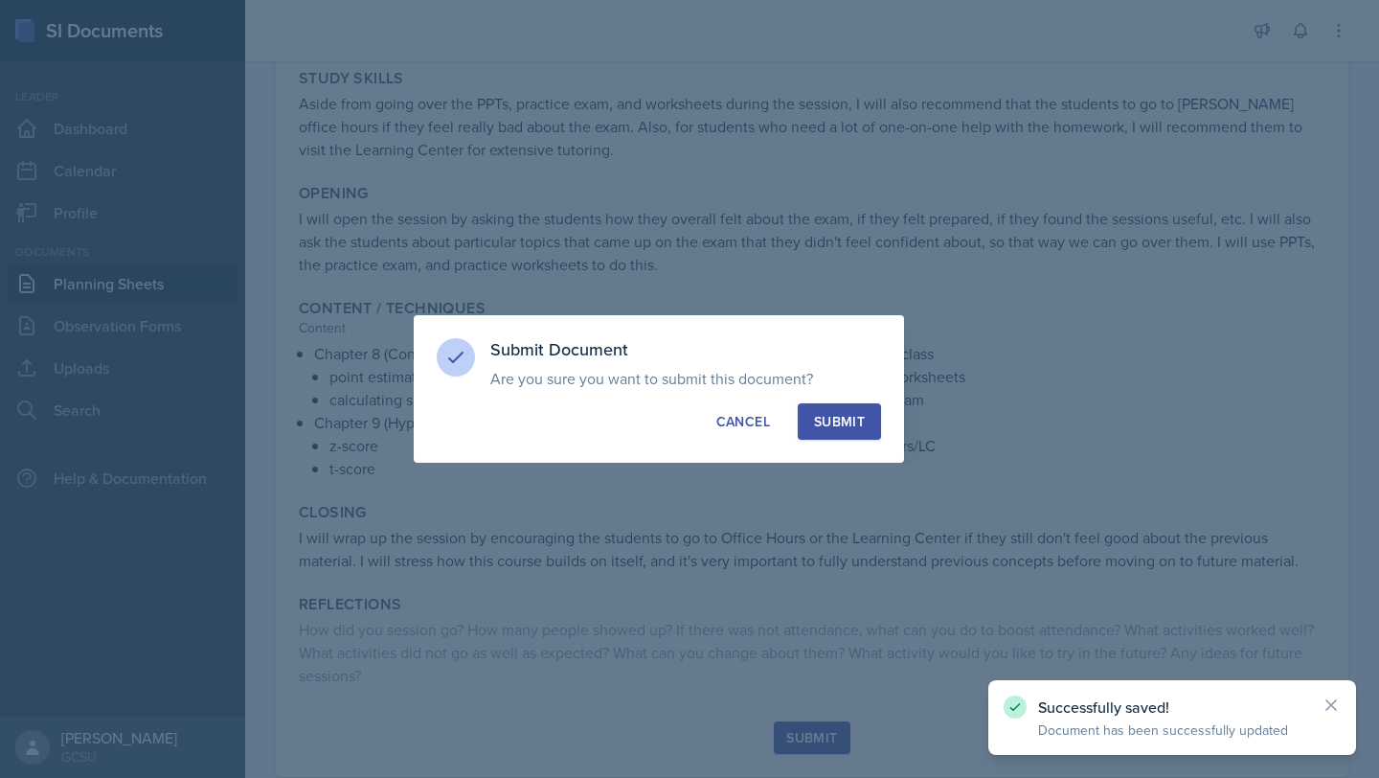
click at [851, 435] on button "Submit" at bounding box center [839, 421] width 83 height 36
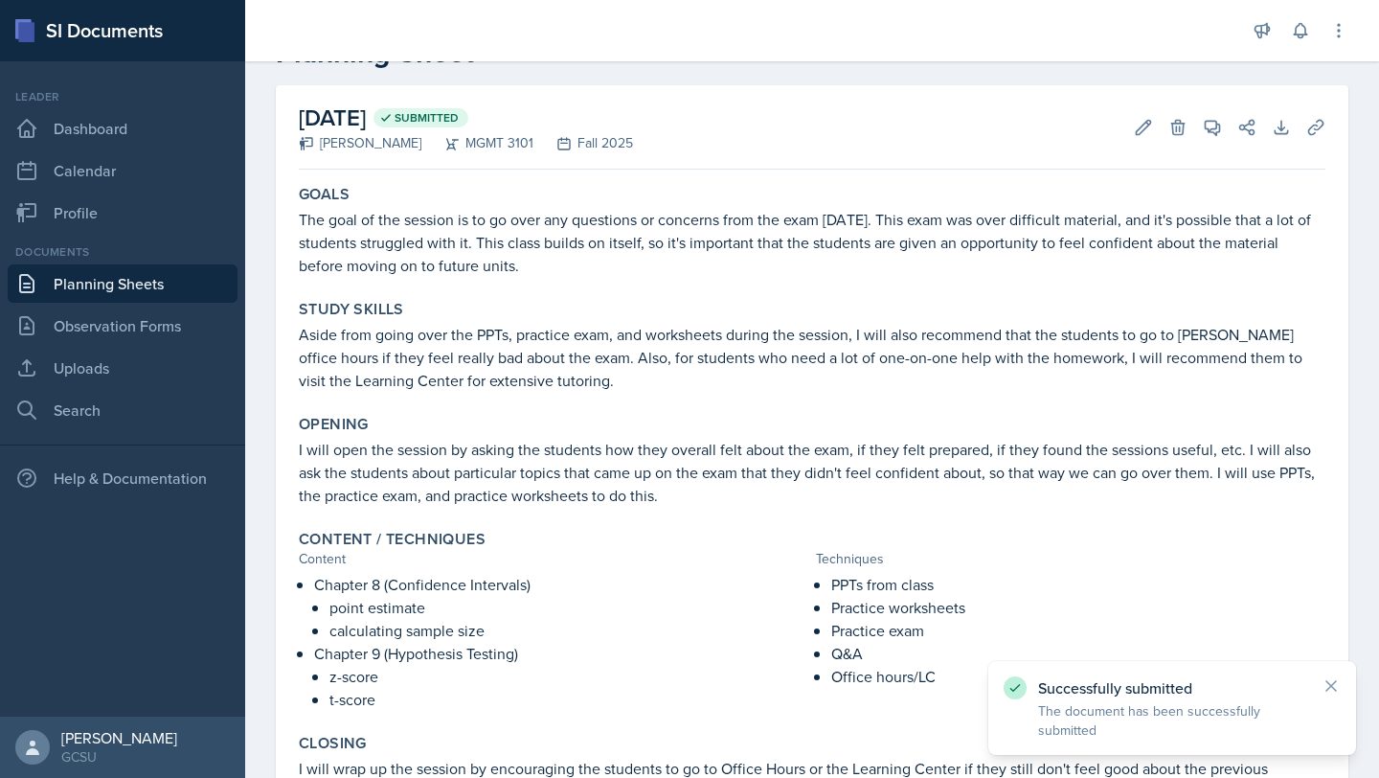
scroll to position [0, 0]
